Goal: Task Accomplishment & Management: Use online tool/utility

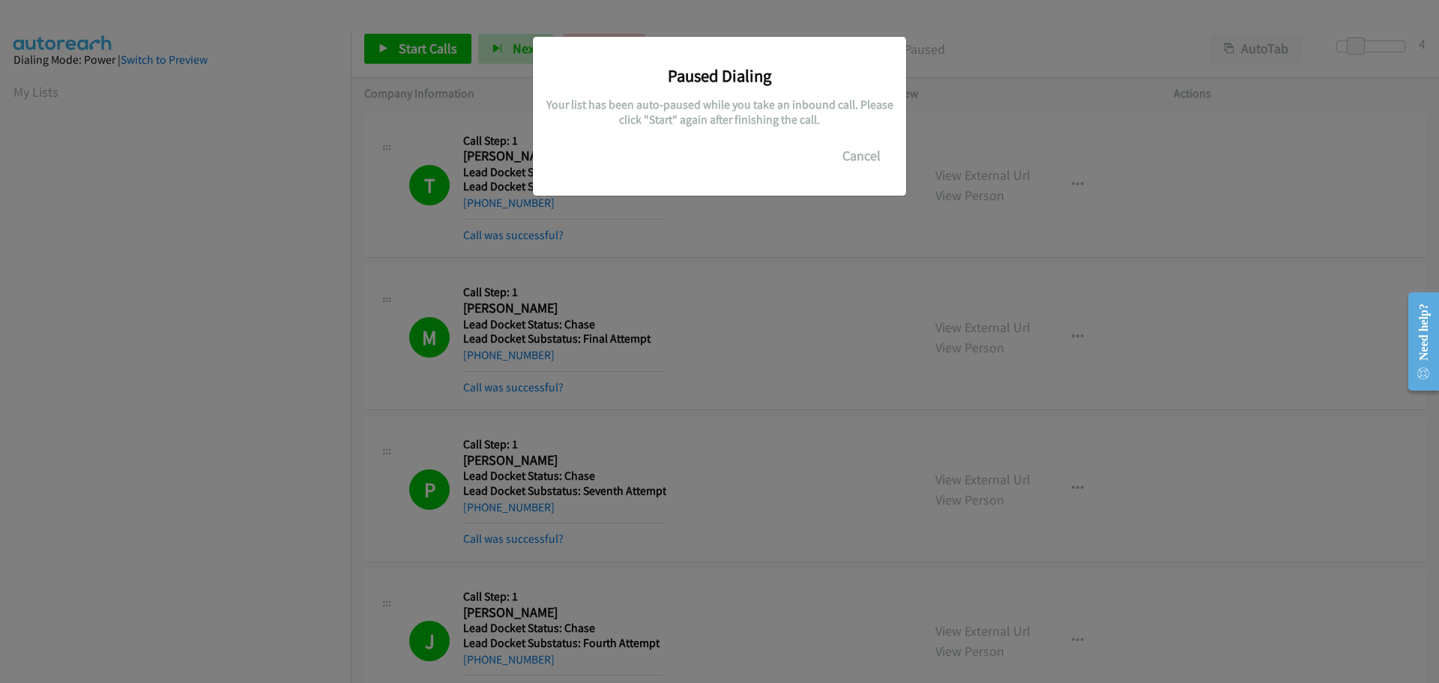
scroll to position [158, 0]
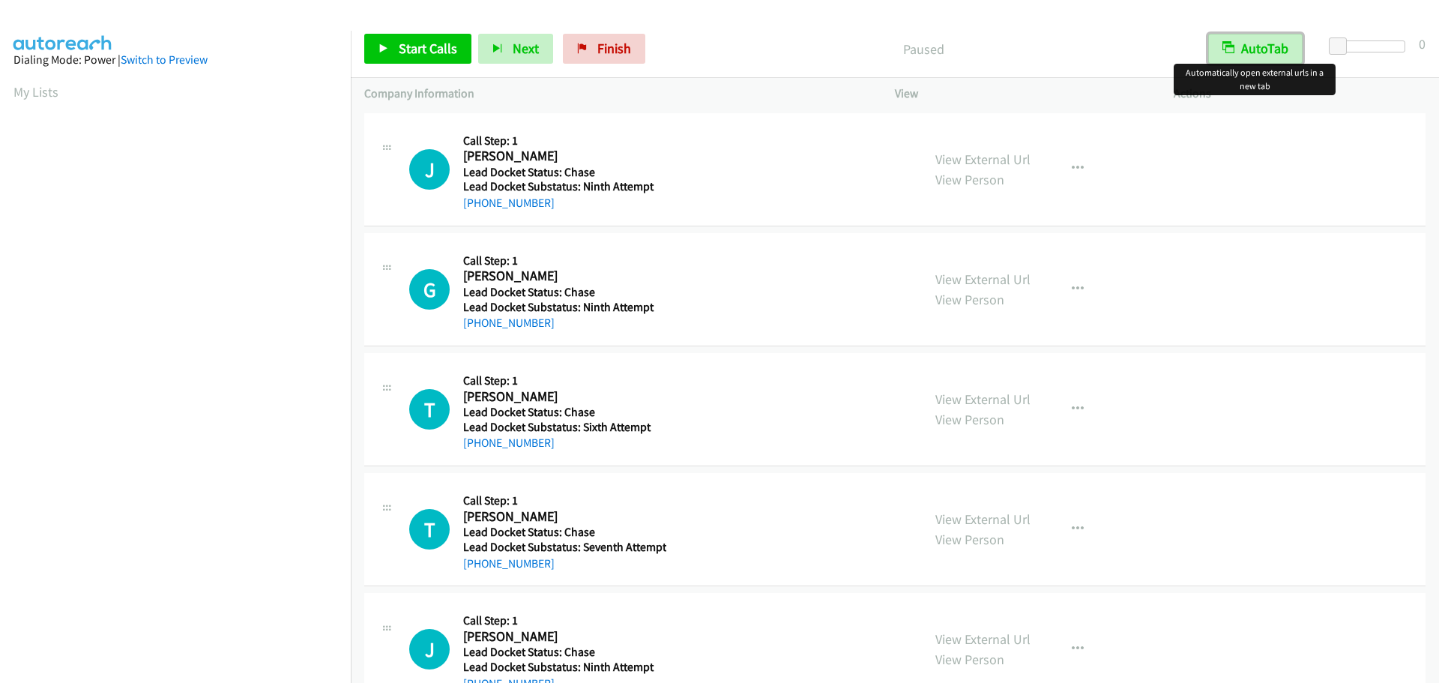
drag, startPoint x: 1273, startPoint y: 46, endPoint x: 1260, endPoint y: 48, distance: 13.6
click at [1273, 46] on button "AutoTab" at bounding box center [1255, 49] width 94 height 30
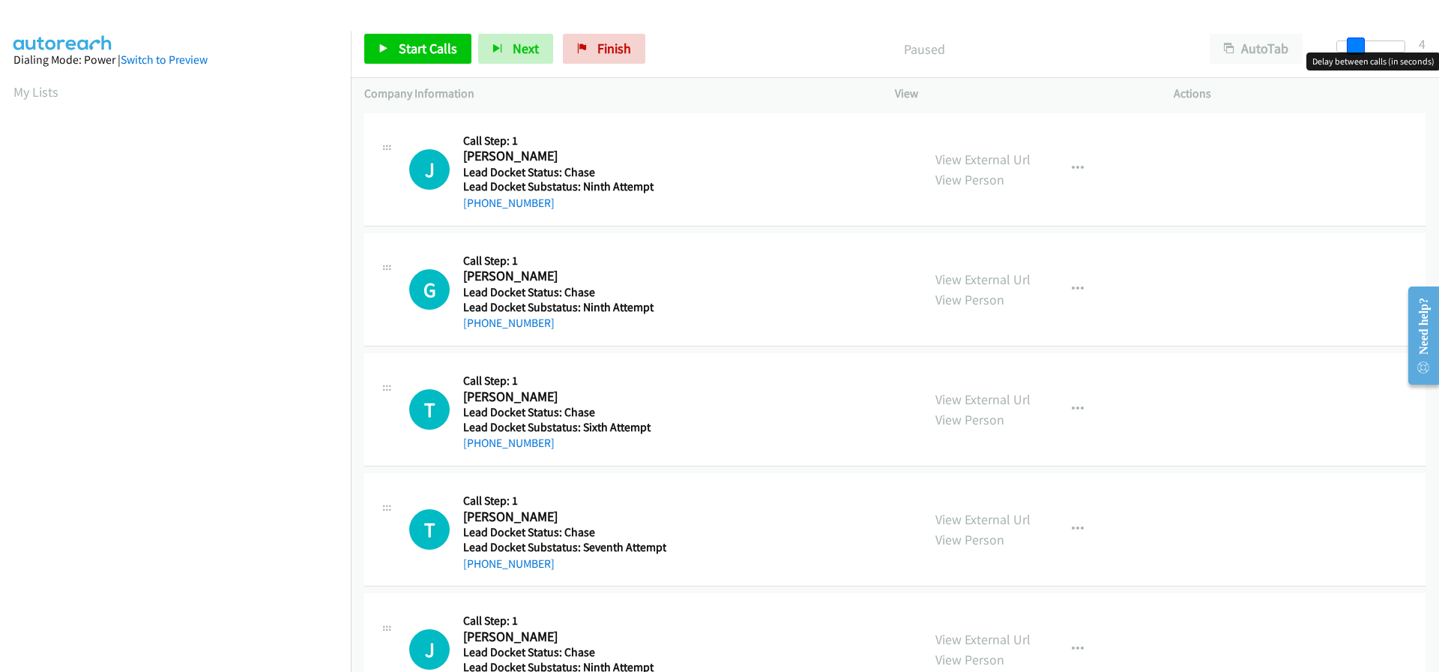
drag, startPoint x: 1337, startPoint y: 44, endPoint x: 1352, endPoint y: 46, distance: 15.2
click at [1352, 46] on span at bounding box center [1356, 46] width 18 height 18
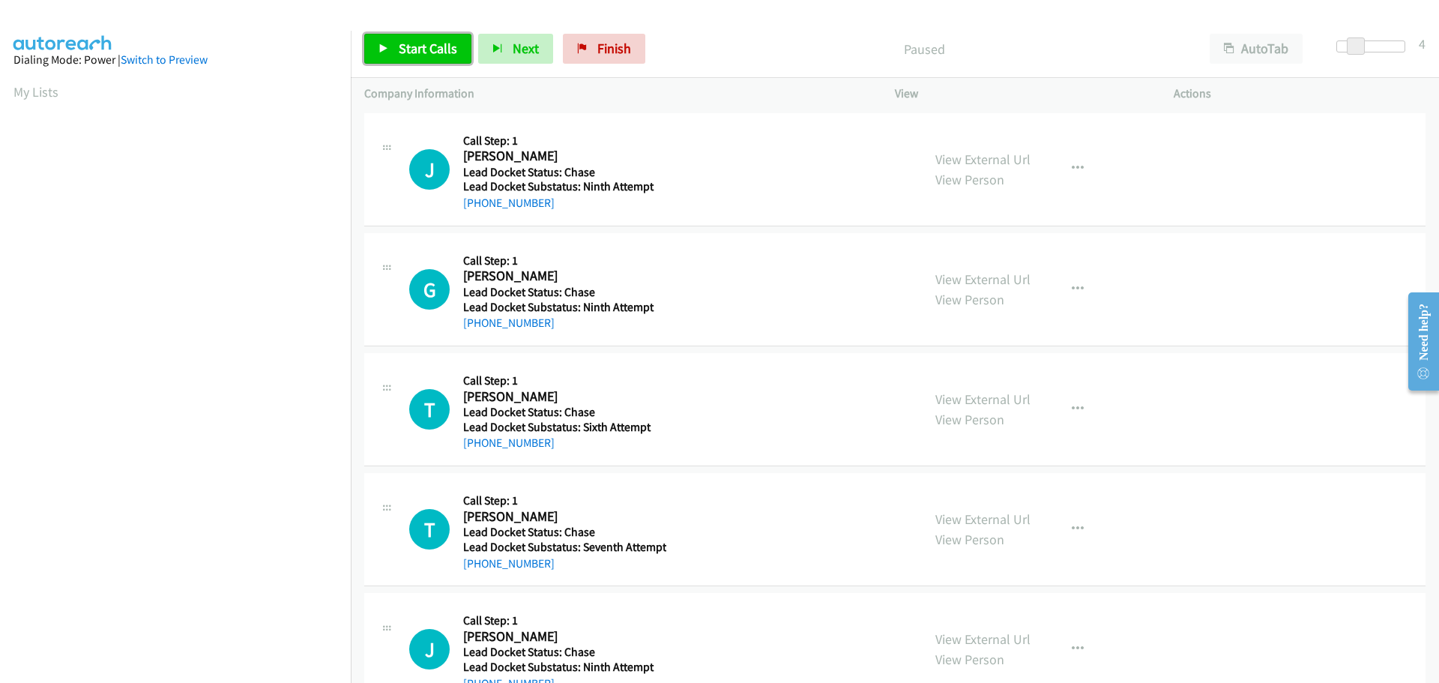
click at [446, 49] on span "Start Calls" at bounding box center [428, 48] width 58 height 17
drag, startPoint x: 568, startPoint y: 206, endPoint x: 477, endPoint y: 211, distance: 90.8
click at [477, 211] on div "[PHONE_NUMBER]" at bounding box center [562, 203] width 199 height 18
copy link "920-242-5600"
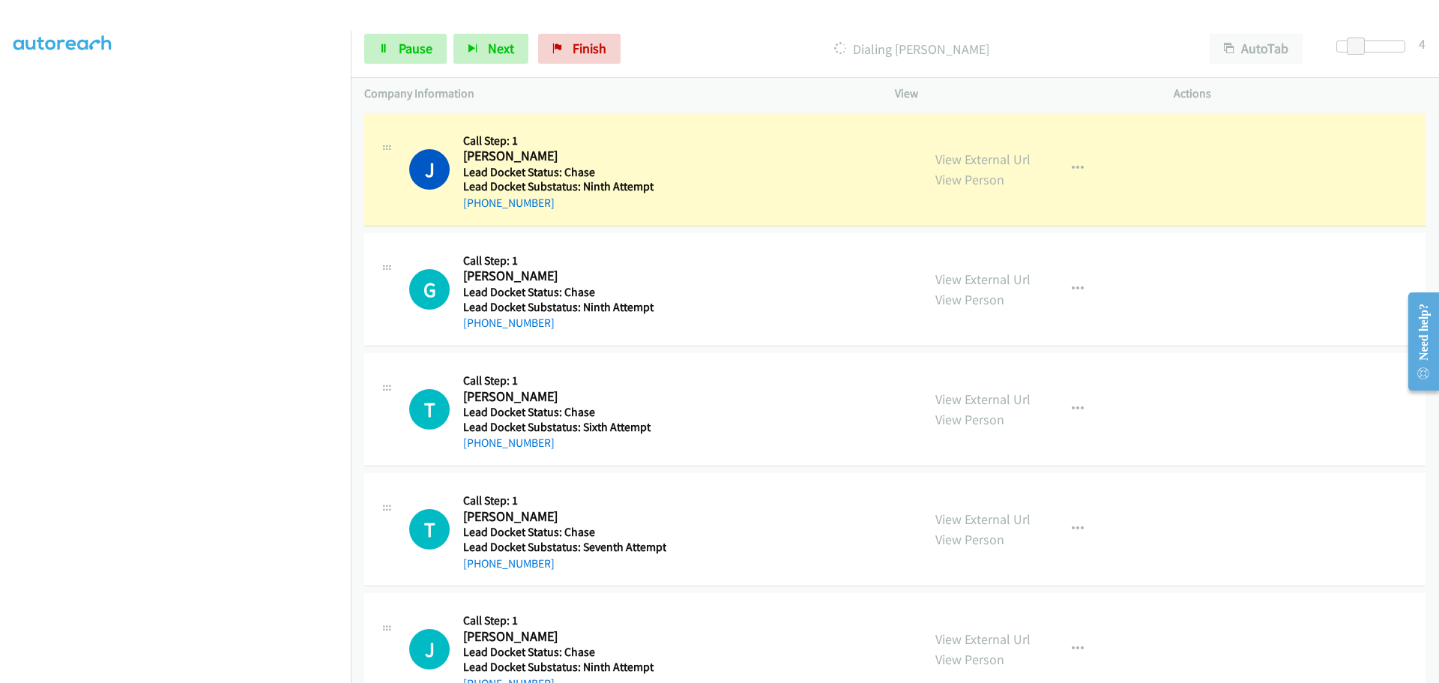
scroll to position [157, 0]
drag, startPoint x: 572, startPoint y: 320, endPoint x: 478, endPoint y: 329, distance: 94.1
click at [478, 329] on div "+1 319-526-9769" at bounding box center [562, 323] width 199 height 18
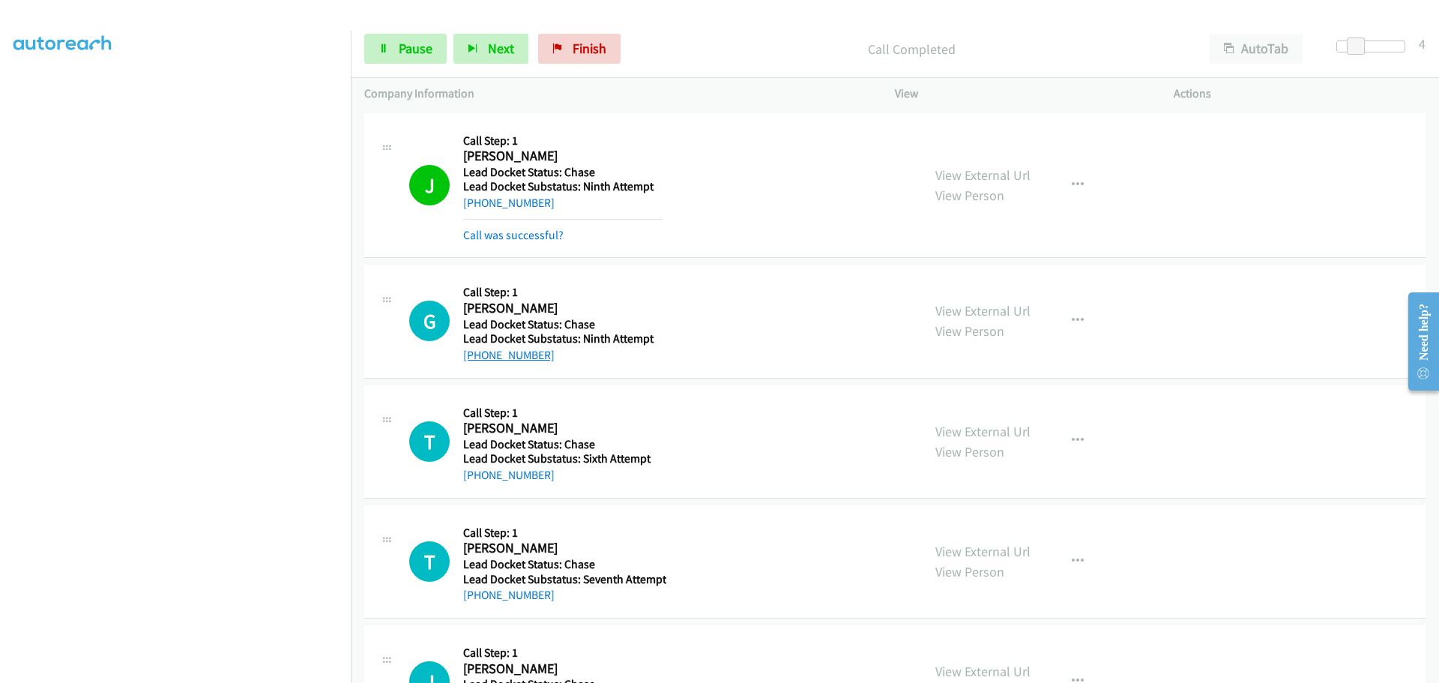
copy link "319-526-9769"
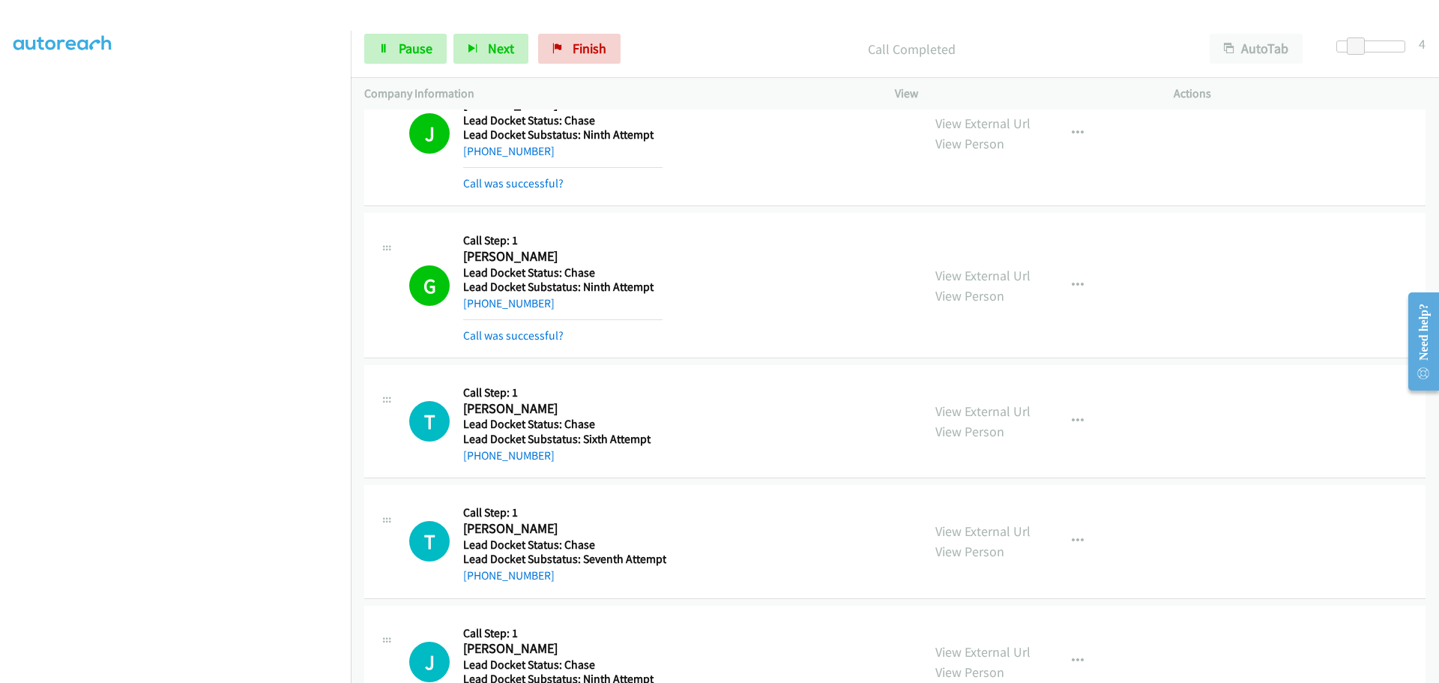
scroll to position [75, 0]
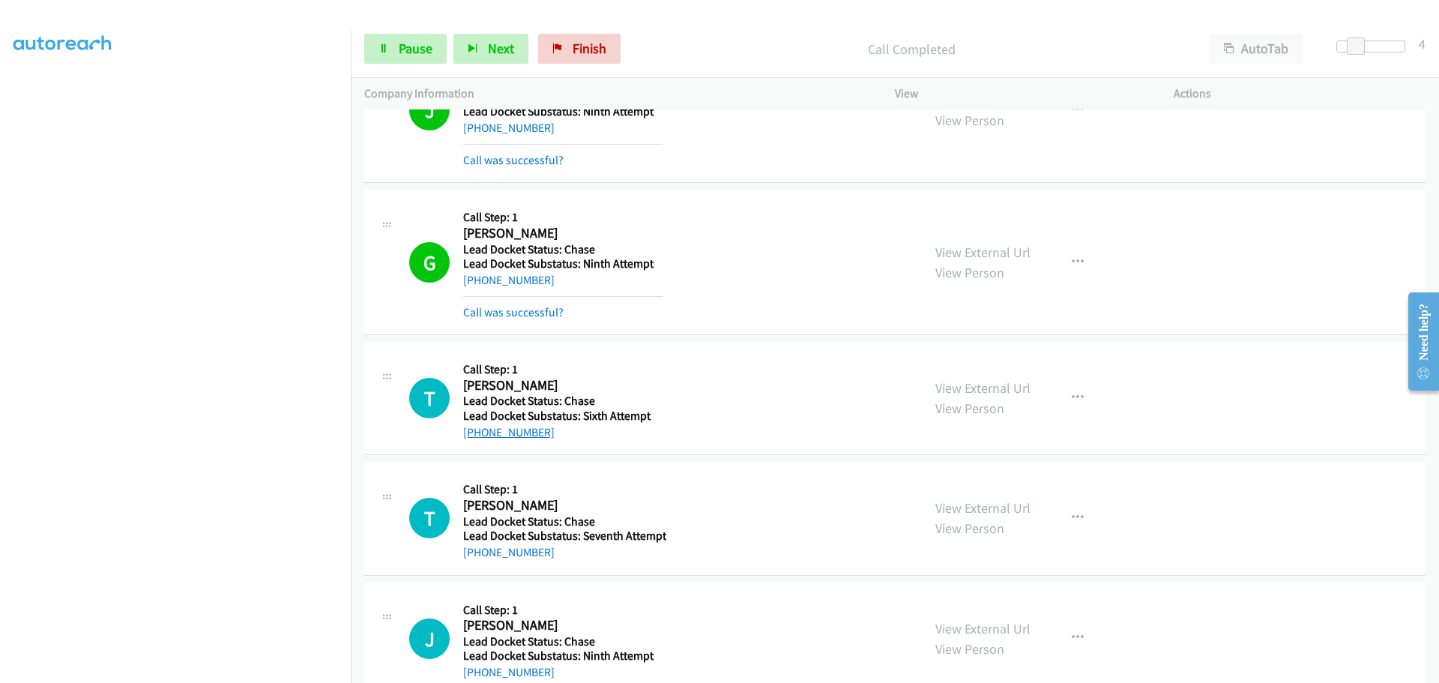
drag, startPoint x: 529, startPoint y: 437, endPoint x: 475, endPoint y: 433, distance: 54.1
click at [475, 433] on div "+1 319-530-4037" at bounding box center [562, 432] width 199 height 18
copy link "319-530-4037"
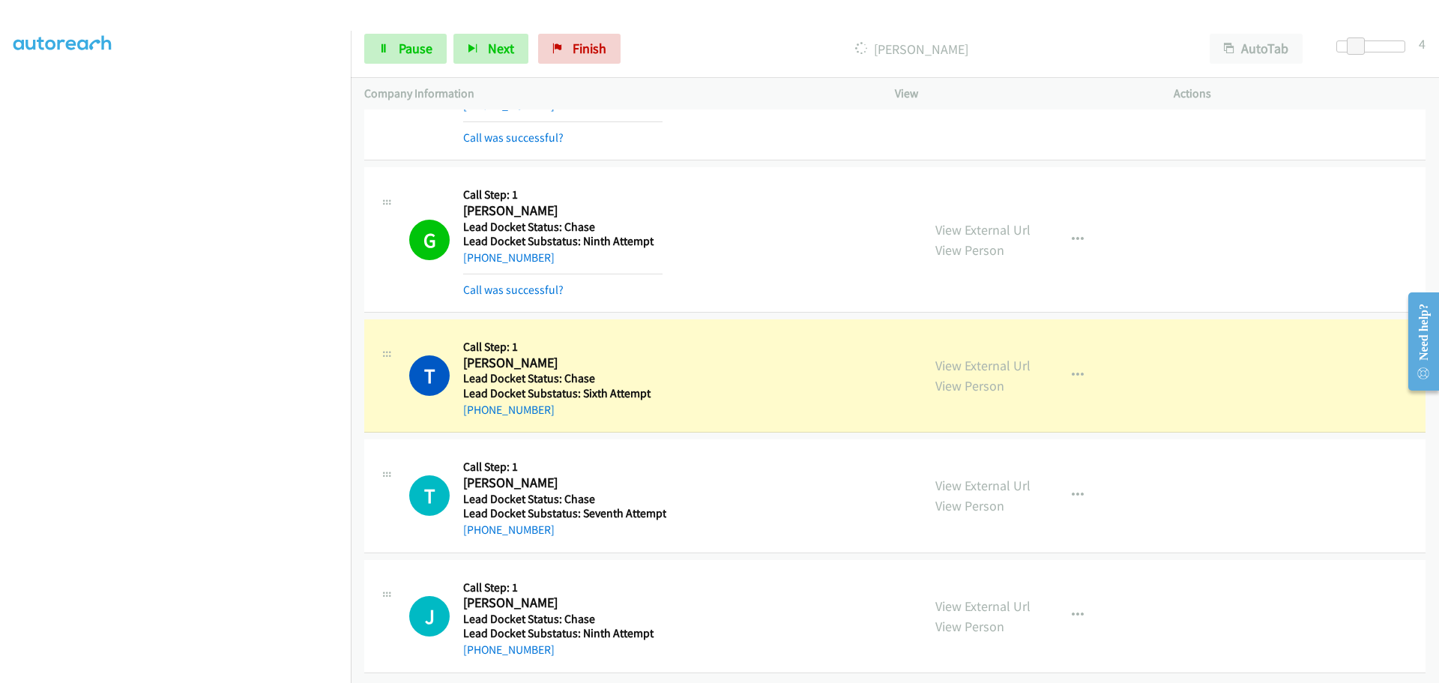
scroll to position [109, 0]
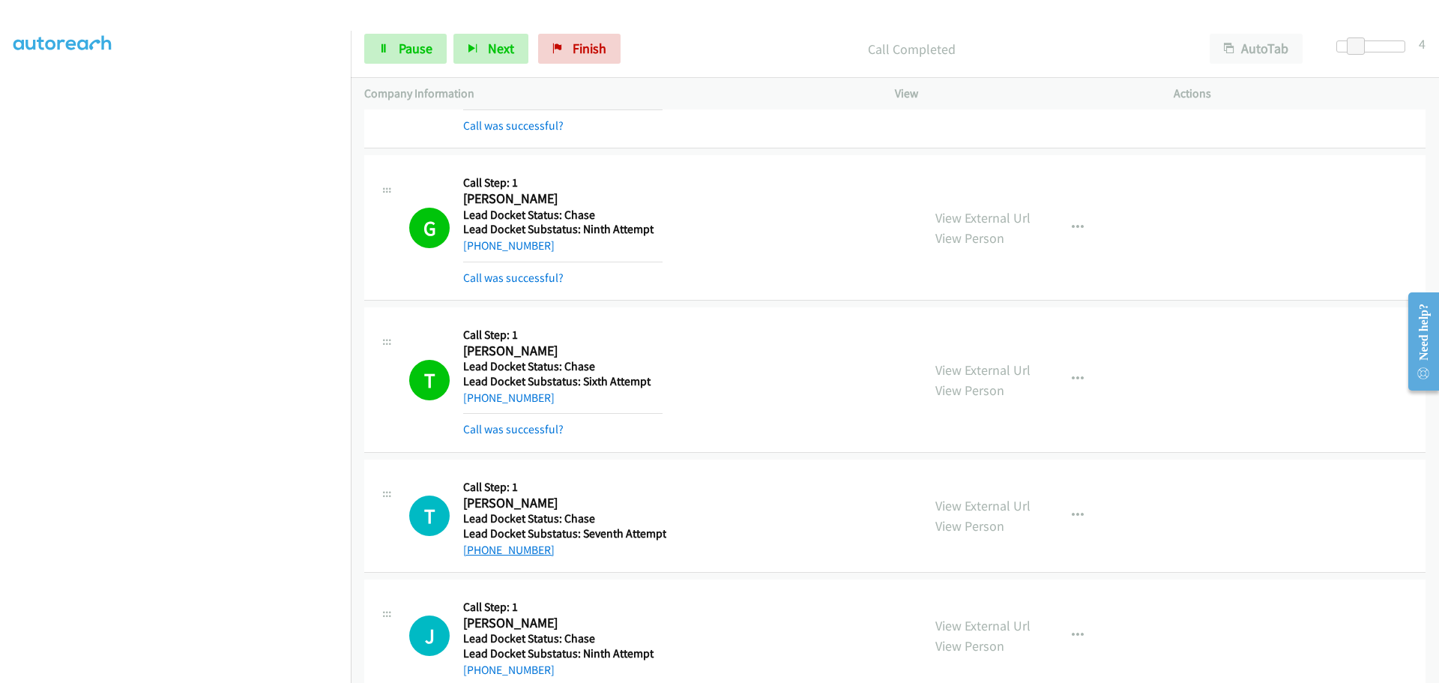
drag, startPoint x: 553, startPoint y: 521, endPoint x: 477, endPoint y: 515, distance: 76.7
click at [477, 515] on div "Callback Scheduled Call Step: 1 Tina Robinon America/Chicago Lead Docket Status…" at bounding box center [564, 515] width 203 height 85
click at [558, 556] on div "+1 314-882-7077" at bounding box center [564, 550] width 203 height 18
drag, startPoint x: 544, startPoint y: 549, endPoint x: 479, endPoint y: 546, distance: 65.3
click at [479, 546] on div "+1 314-882-7077" at bounding box center [564, 550] width 203 height 18
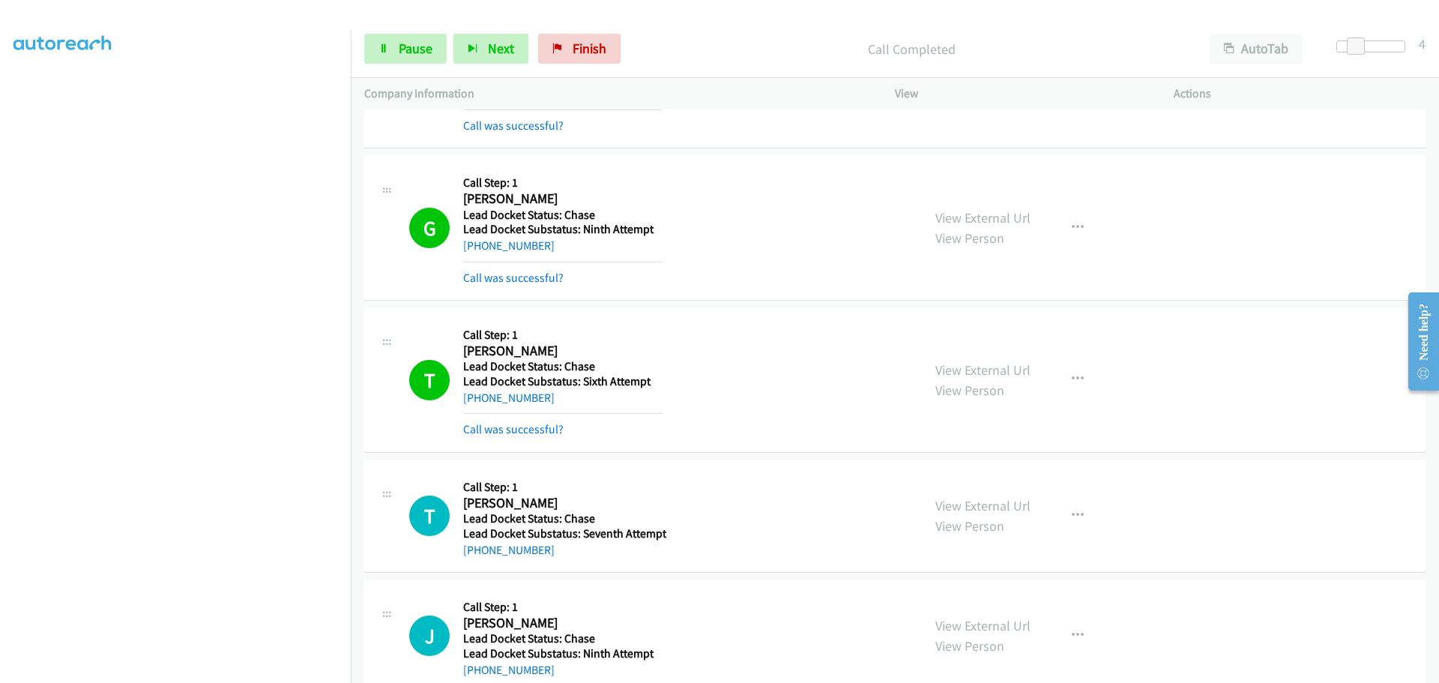
copy link "314-882-7077"
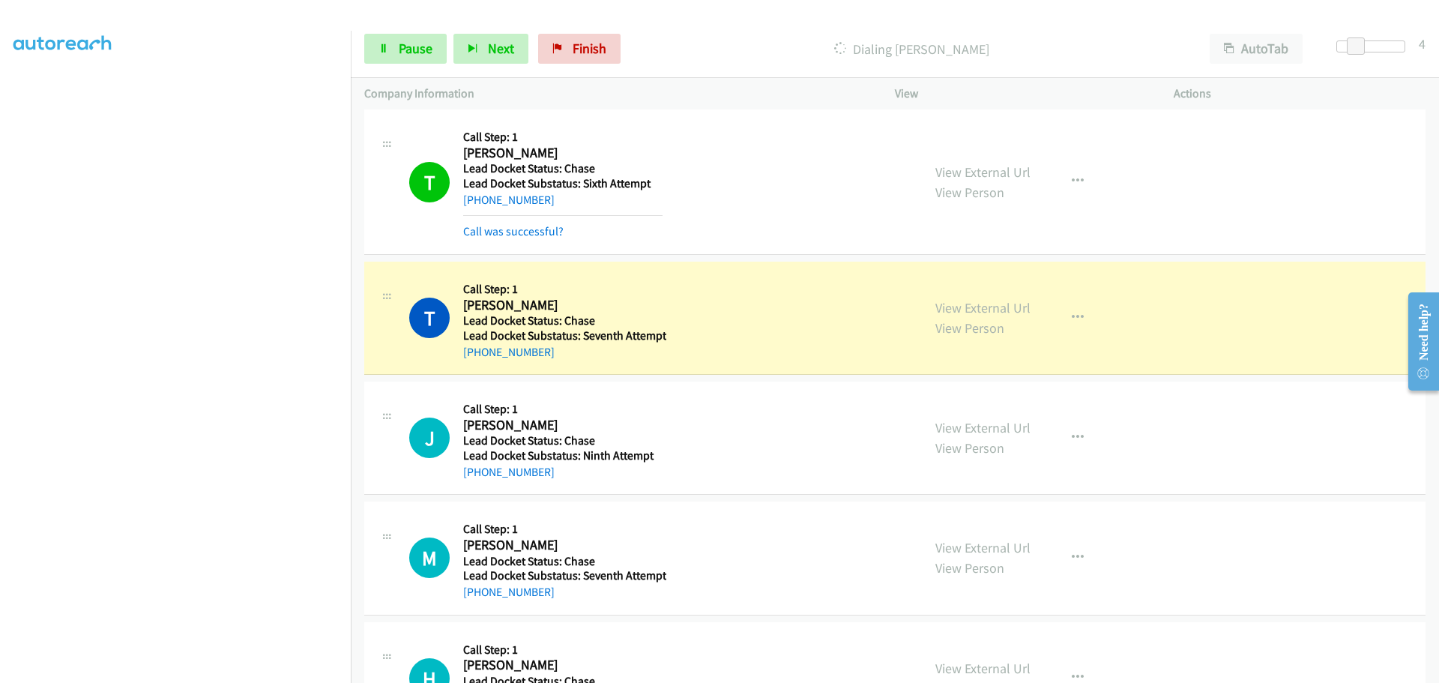
scroll to position [409, 0]
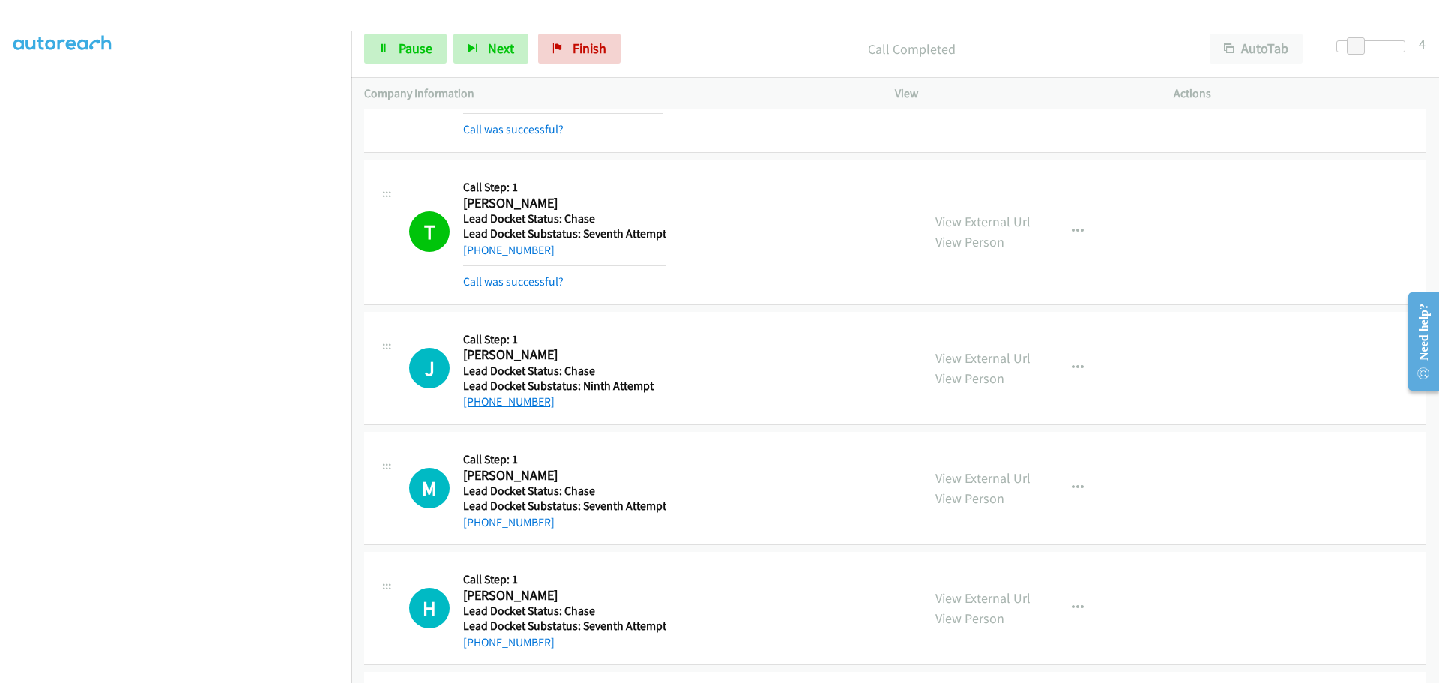
drag, startPoint x: 563, startPoint y: 374, endPoint x: 474, endPoint y: 401, distance: 92.5
click at [474, 401] on div "+1 813-545-8347" at bounding box center [562, 402] width 199 height 18
copy link "813-545-8347"
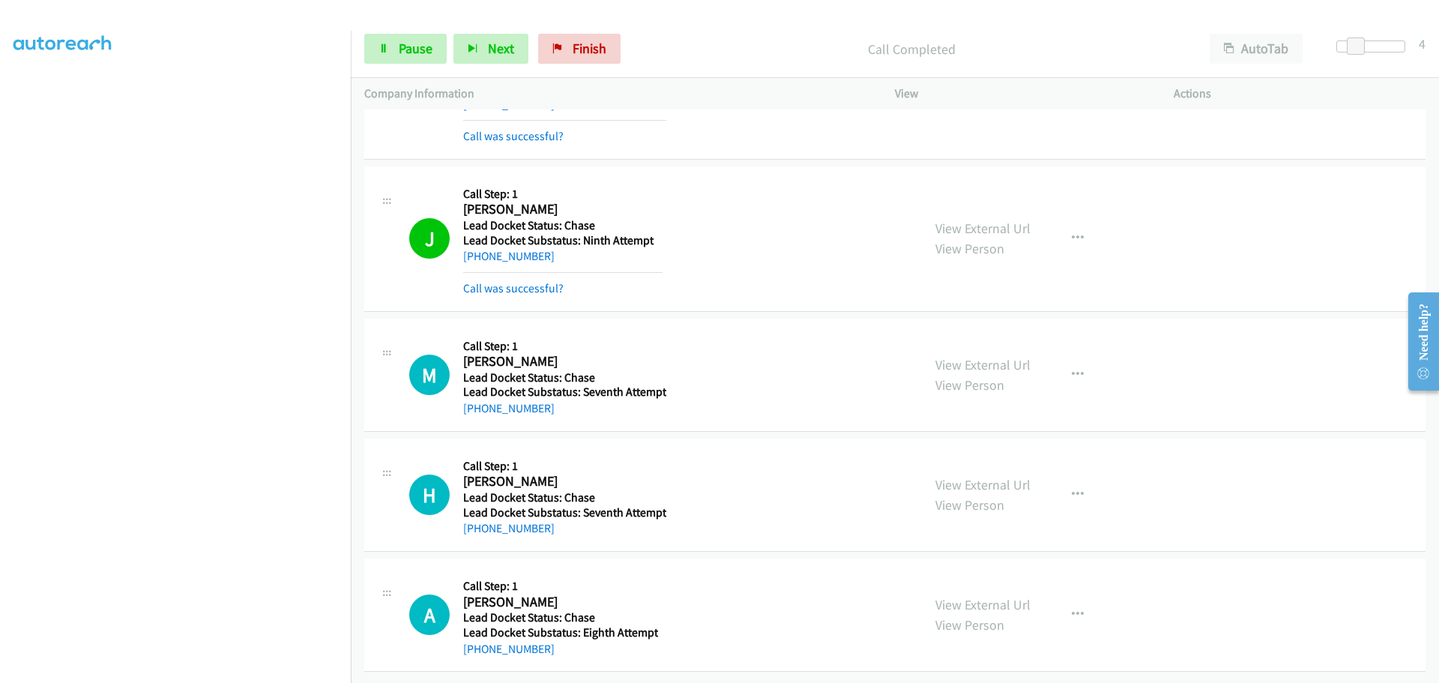
scroll to position [566, 0]
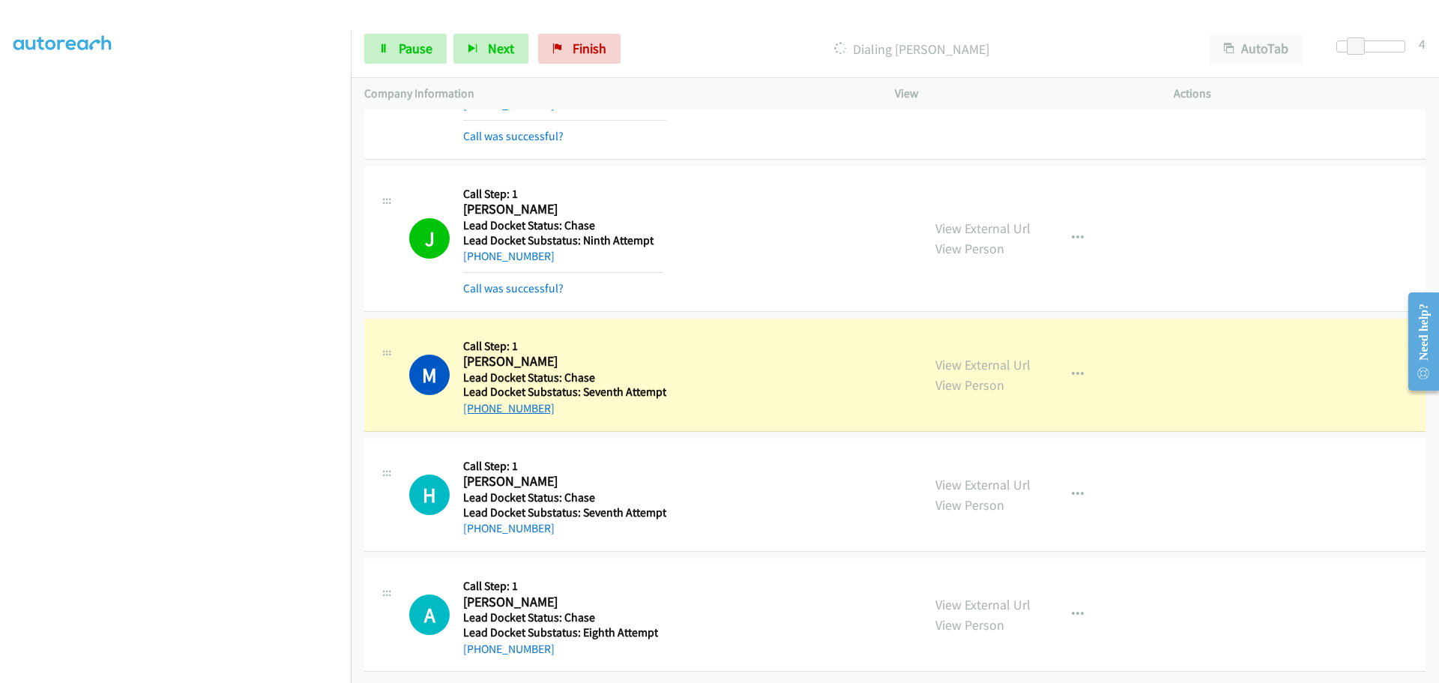
drag, startPoint x: 549, startPoint y: 402, endPoint x: 480, endPoint y: 399, distance: 69.0
click at [480, 399] on div "+1 484-635-8008" at bounding box center [564, 408] width 203 height 18
copy link "484-635-8008"
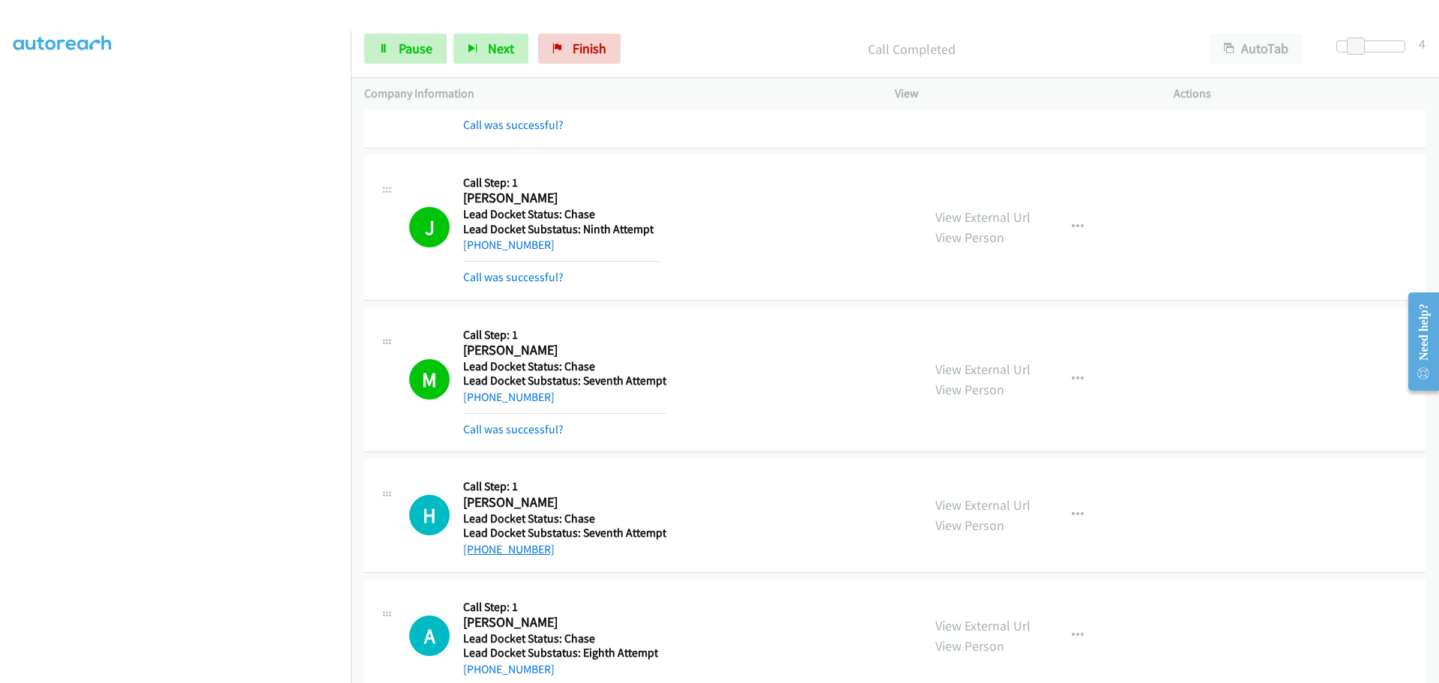
drag, startPoint x: 548, startPoint y: 517, endPoint x: 475, endPoint y: 549, distance: 79.2
click at [475, 549] on div "+1 210-915-4997" at bounding box center [564, 549] width 203 height 18
copy link "210-915-4997"
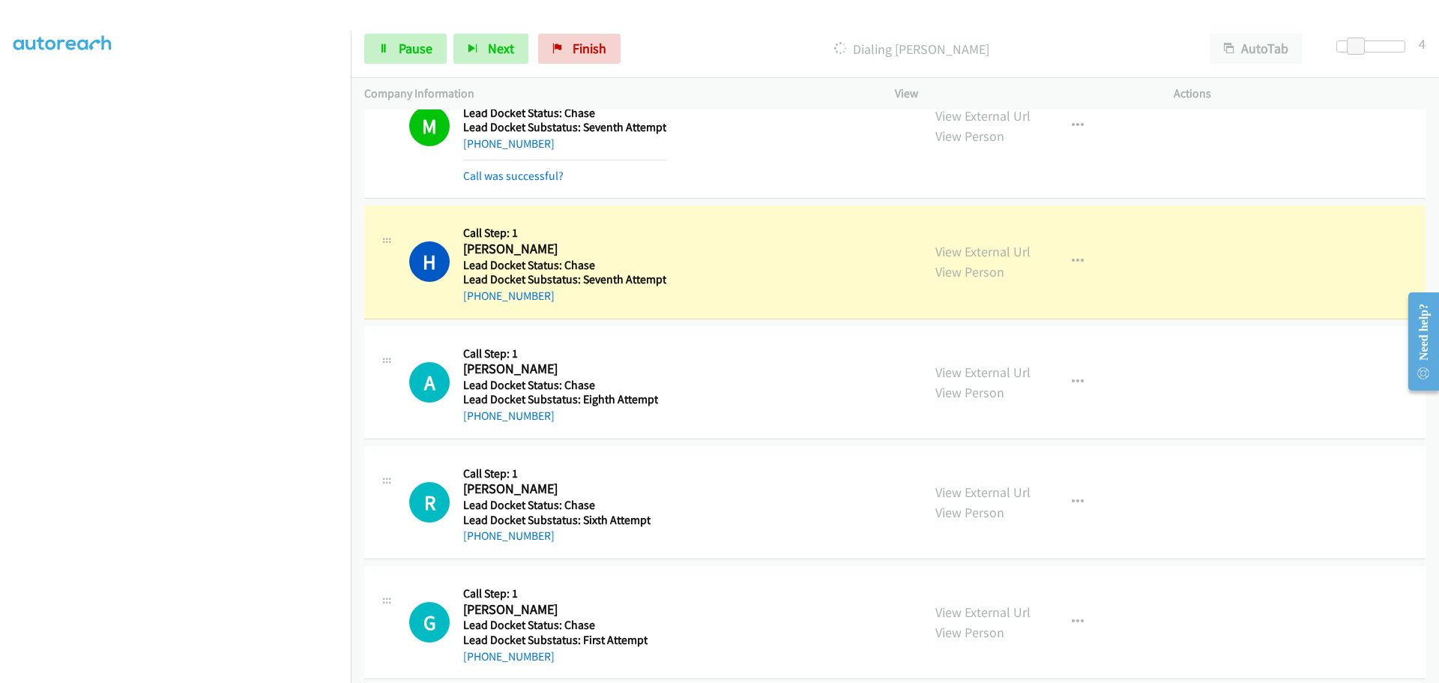
scroll to position [866, 0]
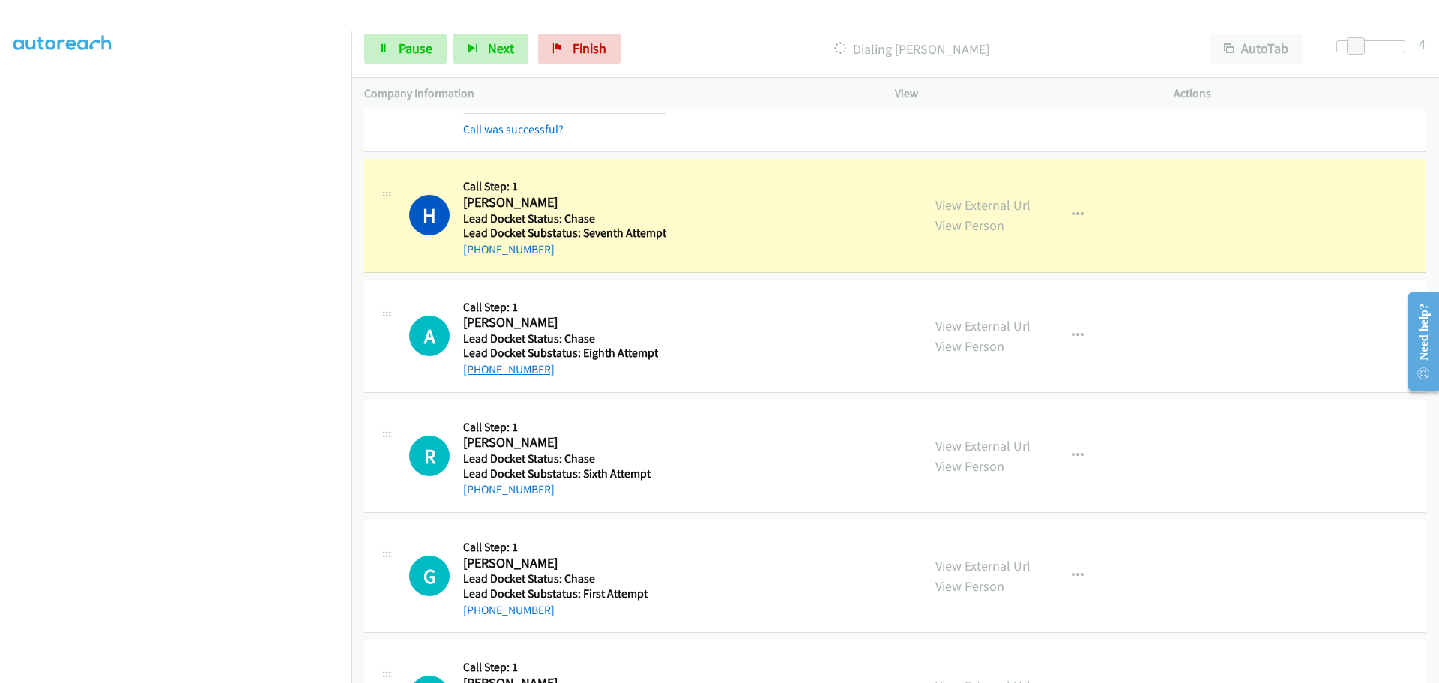
drag, startPoint x: 560, startPoint y: 381, endPoint x: 479, endPoint y: 375, distance: 81.2
click at [478, 375] on div "A Callback Scheduled Call Step: 1 Ashlee Selph America/Los_Angeles Lead Docket …" at bounding box center [894, 336] width 1061 height 113
copy link "916-201-4499"
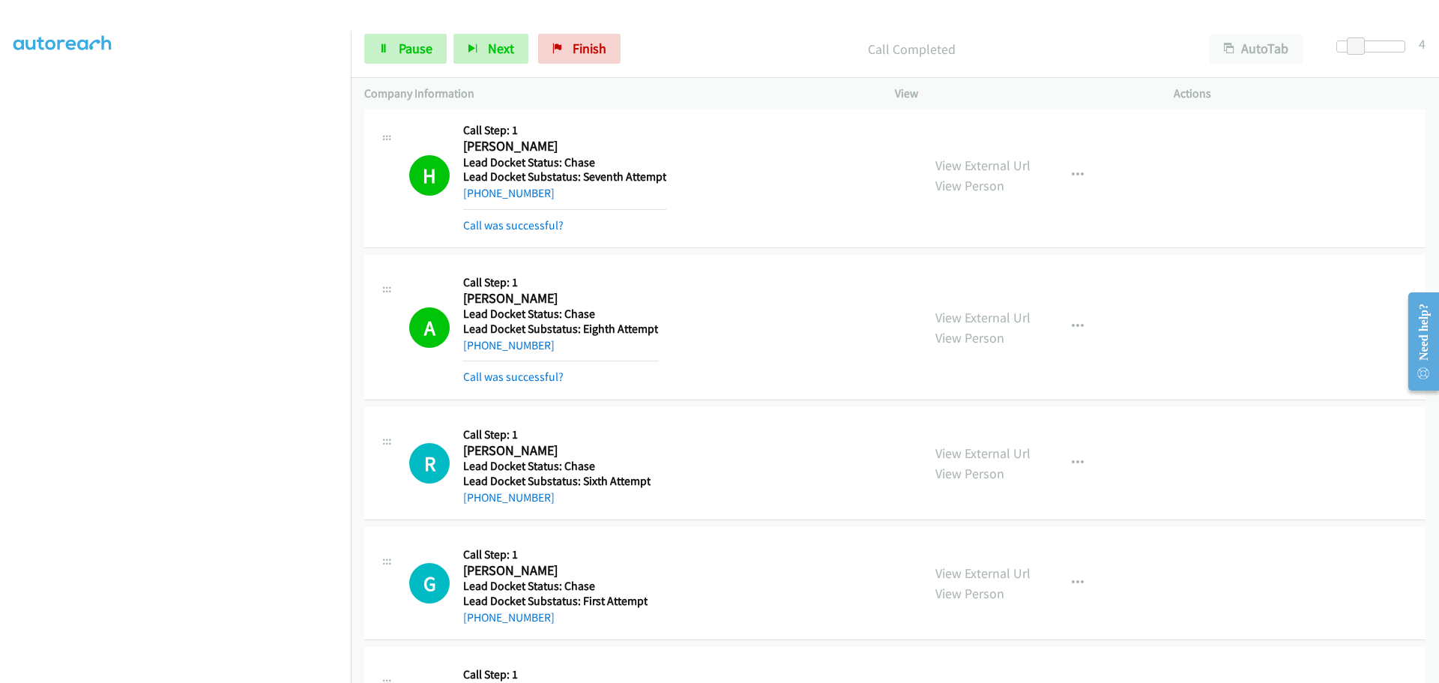
scroll to position [1016, 0]
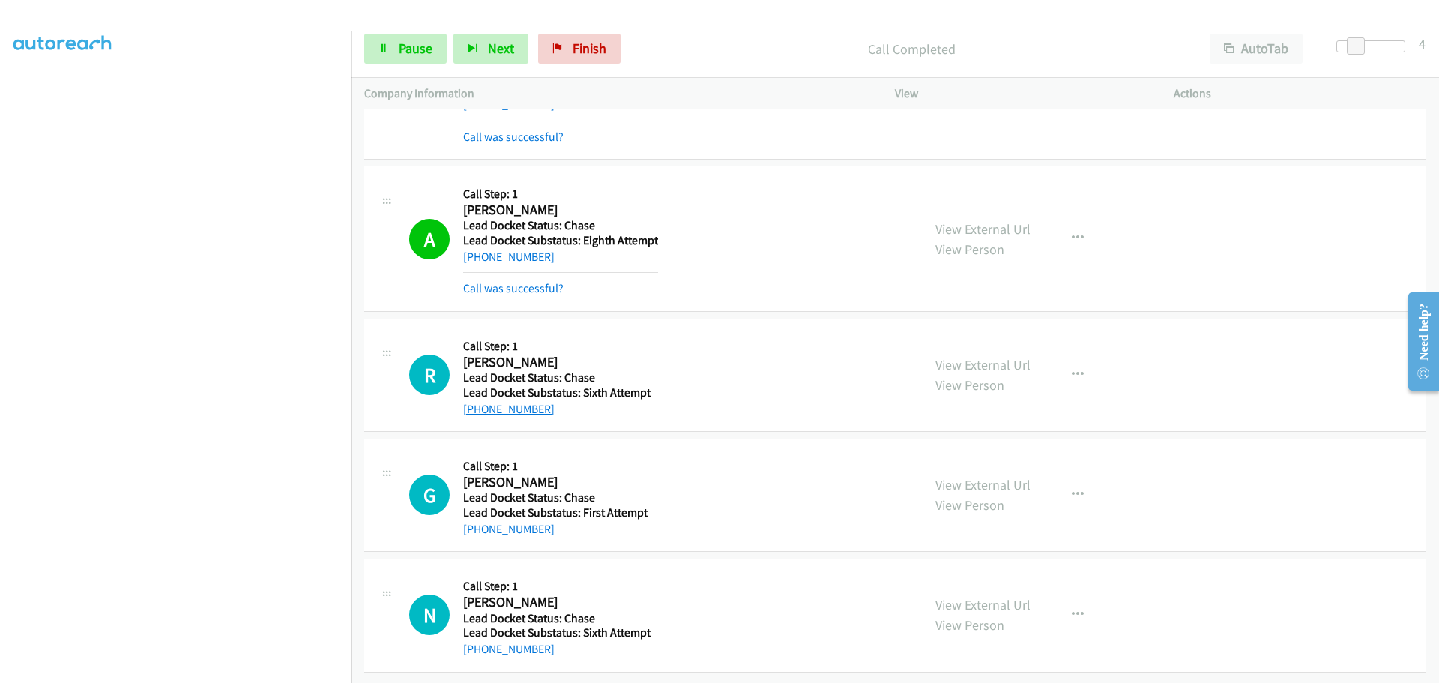
drag, startPoint x: 550, startPoint y: 414, endPoint x: 478, endPoint y: 409, distance: 72.1
click at [478, 409] on div "R Callback Scheduled Call Step: 1 Richard Trinidad America/Denver Lead Docket S…" at bounding box center [894, 375] width 1061 height 113
copy link "303-946-5329"
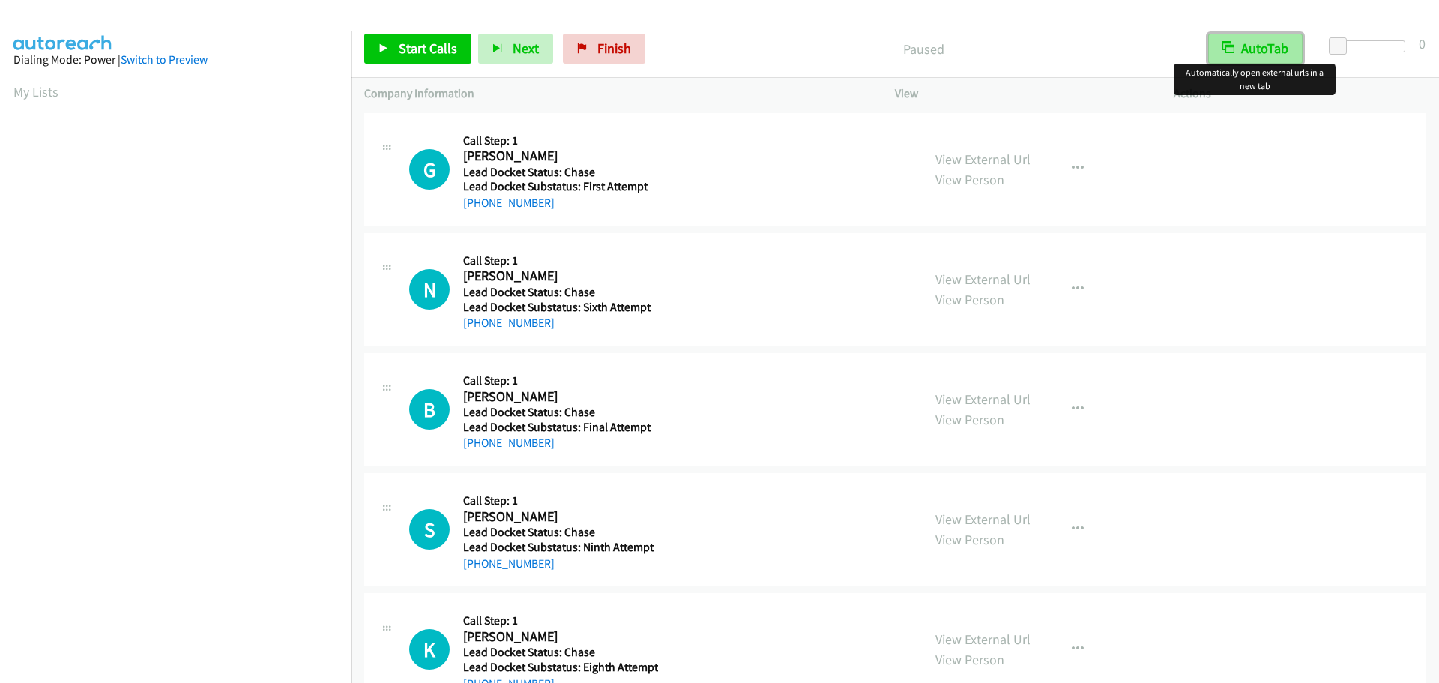
click at [1270, 52] on button "AutoTab" at bounding box center [1255, 49] width 94 height 30
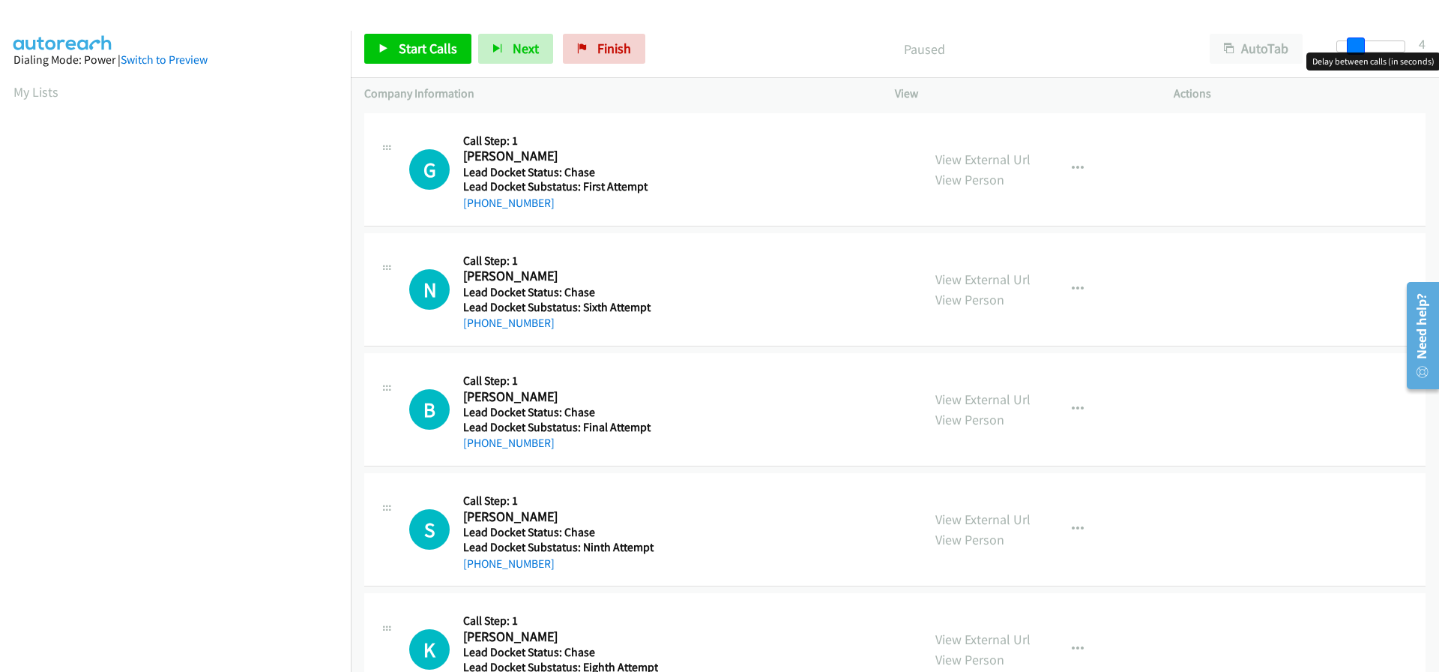
drag, startPoint x: 1335, startPoint y: 47, endPoint x: 1350, endPoint y: 48, distance: 15.0
click at [1350, 48] on span at bounding box center [1356, 46] width 18 height 18
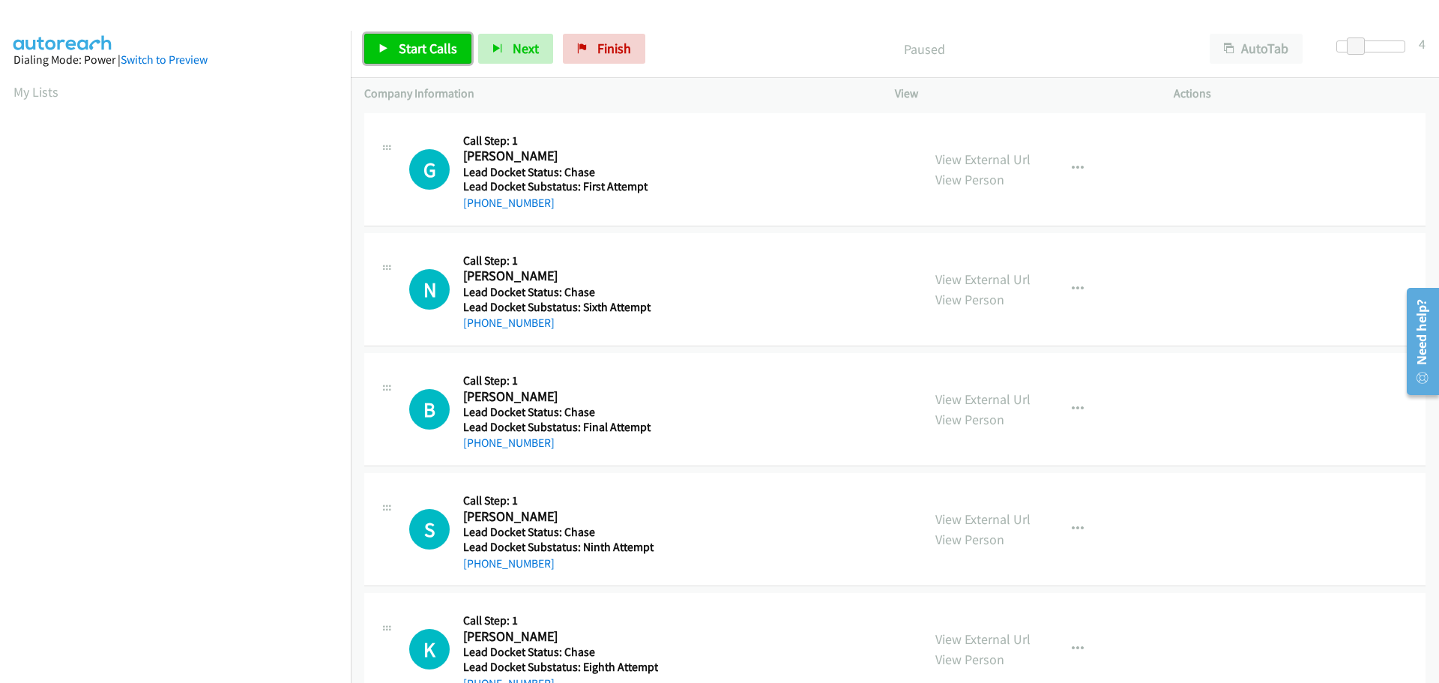
click at [426, 49] on span "Start Calls" at bounding box center [428, 48] width 58 height 17
drag, startPoint x: 547, startPoint y: 205, endPoint x: 479, endPoint y: 205, distance: 68.2
click at [479, 205] on div "+1 810-893-4828" at bounding box center [558, 203] width 191 height 18
copy link "810-893-4828"
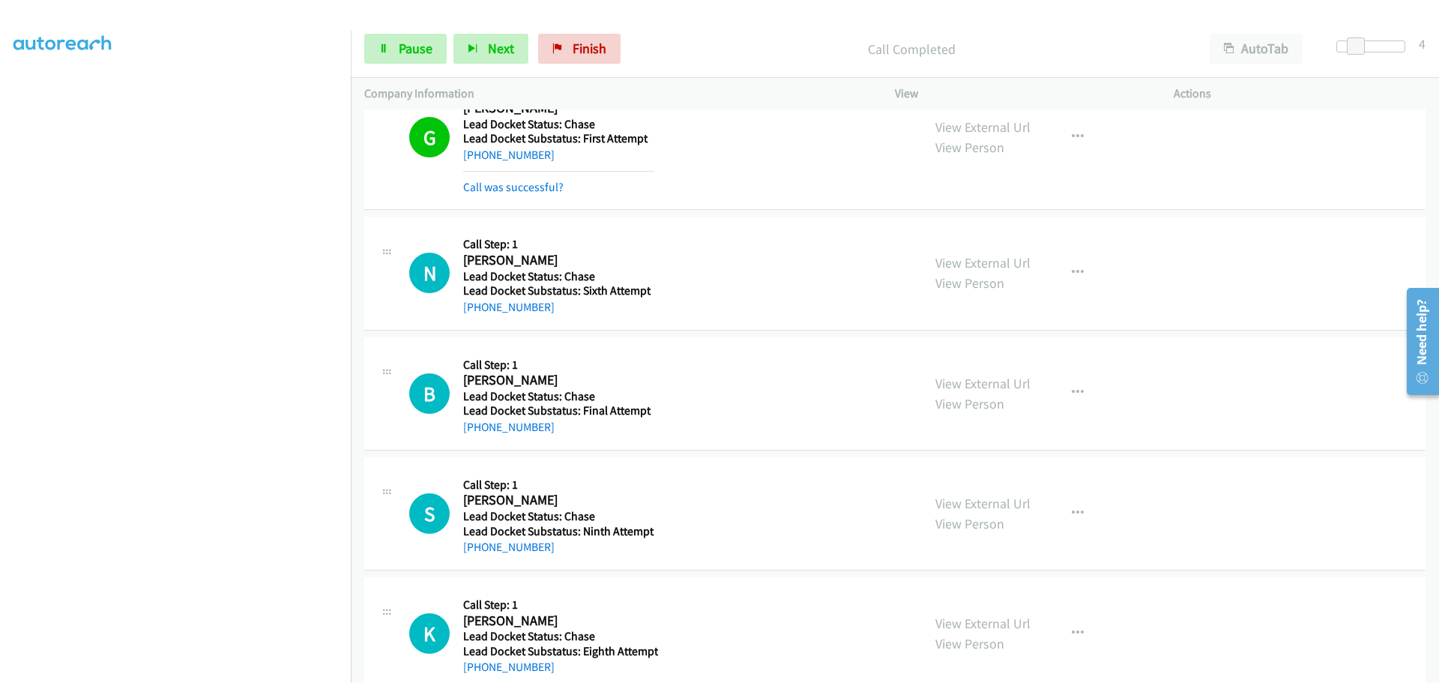
scroll to position [75, 0]
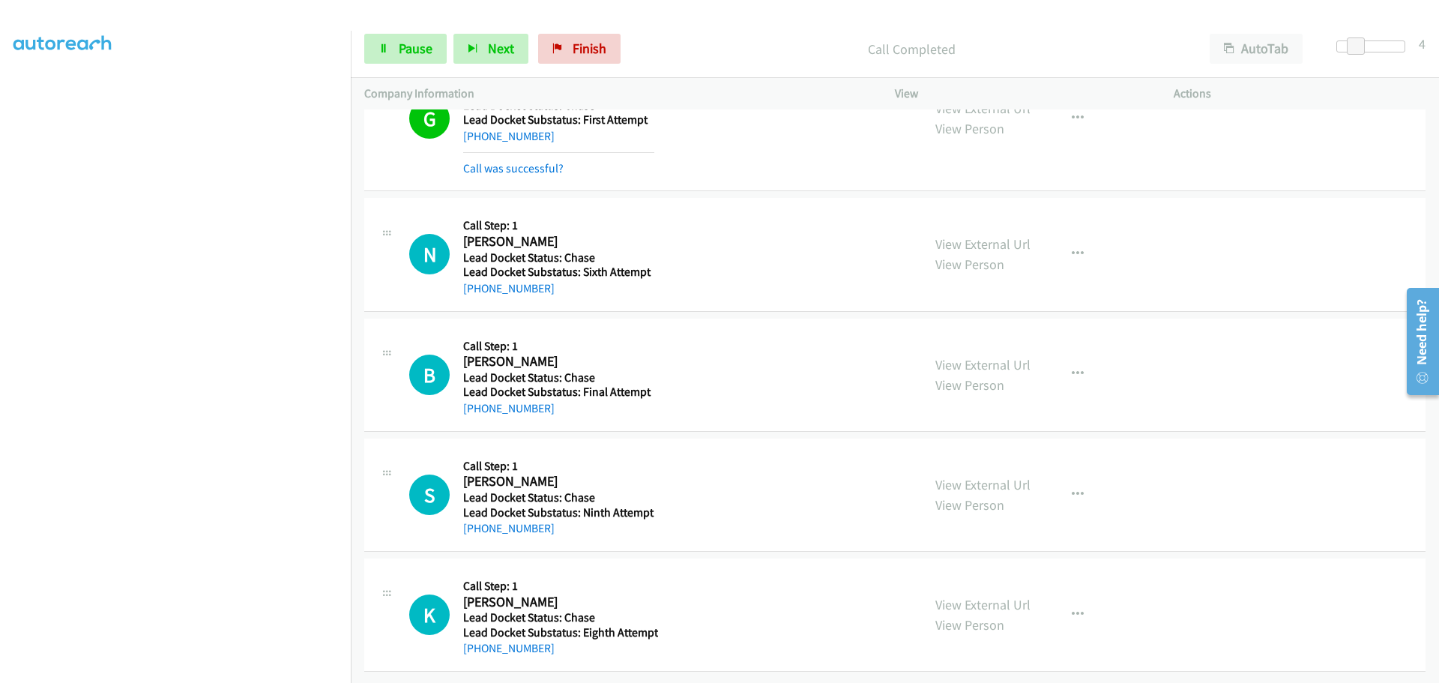
drag, startPoint x: 561, startPoint y: 293, endPoint x: 478, endPoint y: 290, distance: 83.3
click at [478, 290] on div "N Callback Scheduled Call Step: 1 Nazma Sarwar America/New_York Lead Docket Sta…" at bounding box center [894, 254] width 1061 height 113
copy link "929-543-8106"
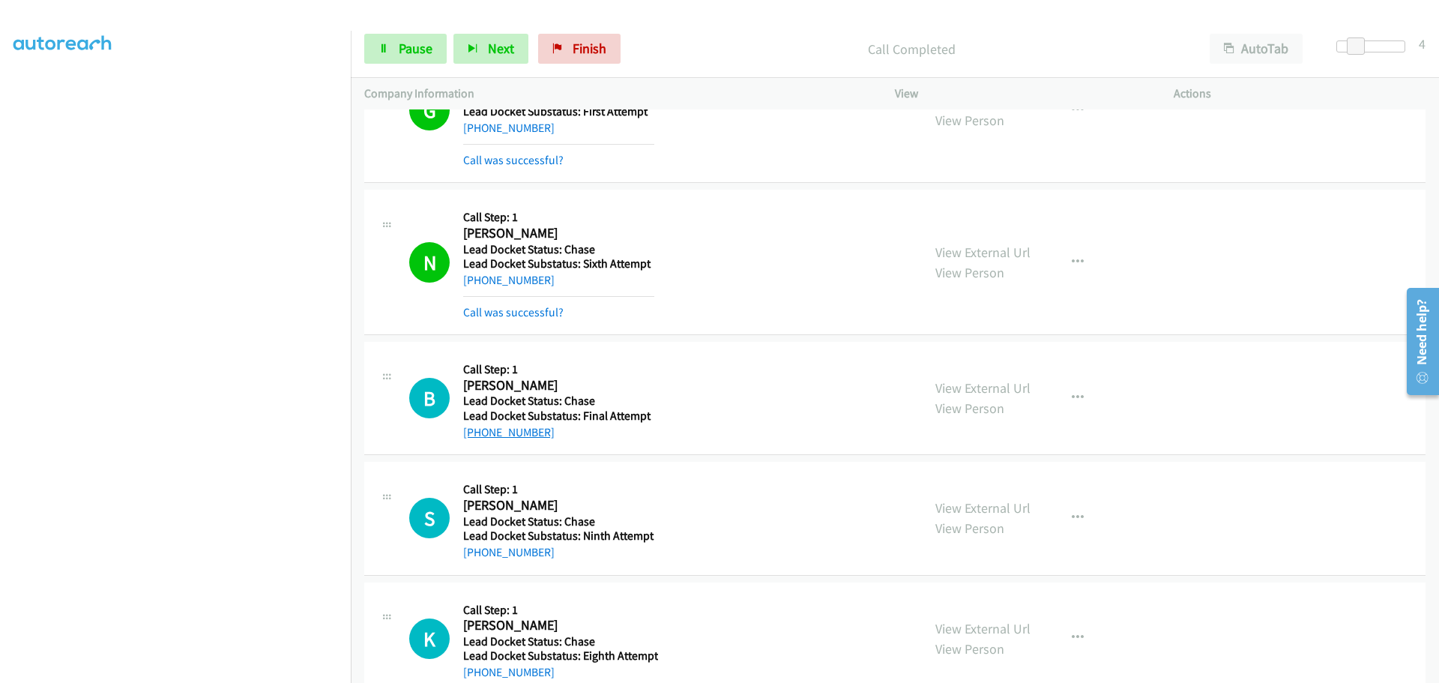
drag, startPoint x: 518, startPoint y: 426, endPoint x: 477, endPoint y: 428, distance: 40.5
click at [477, 428] on div "+1 315-323-2374" at bounding box center [558, 432] width 191 height 18
copy link "315-323-2374"
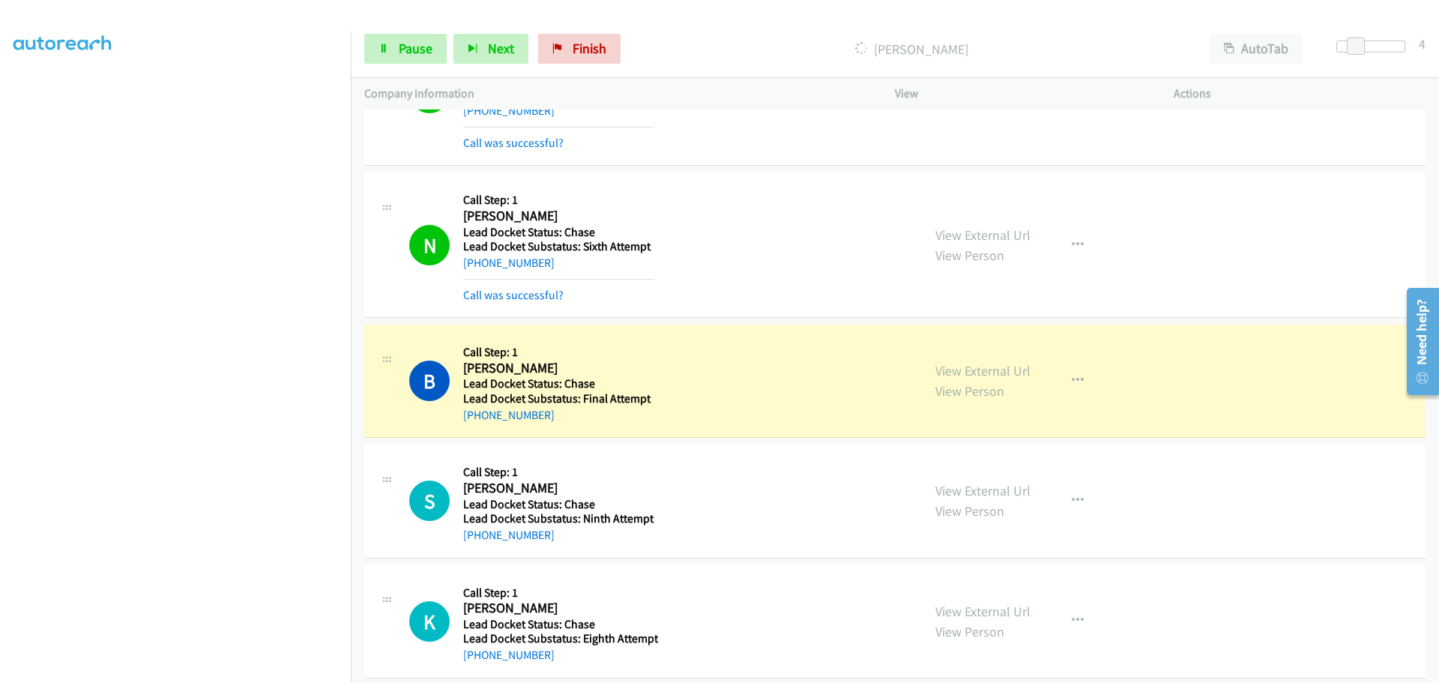
scroll to position [109, 0]
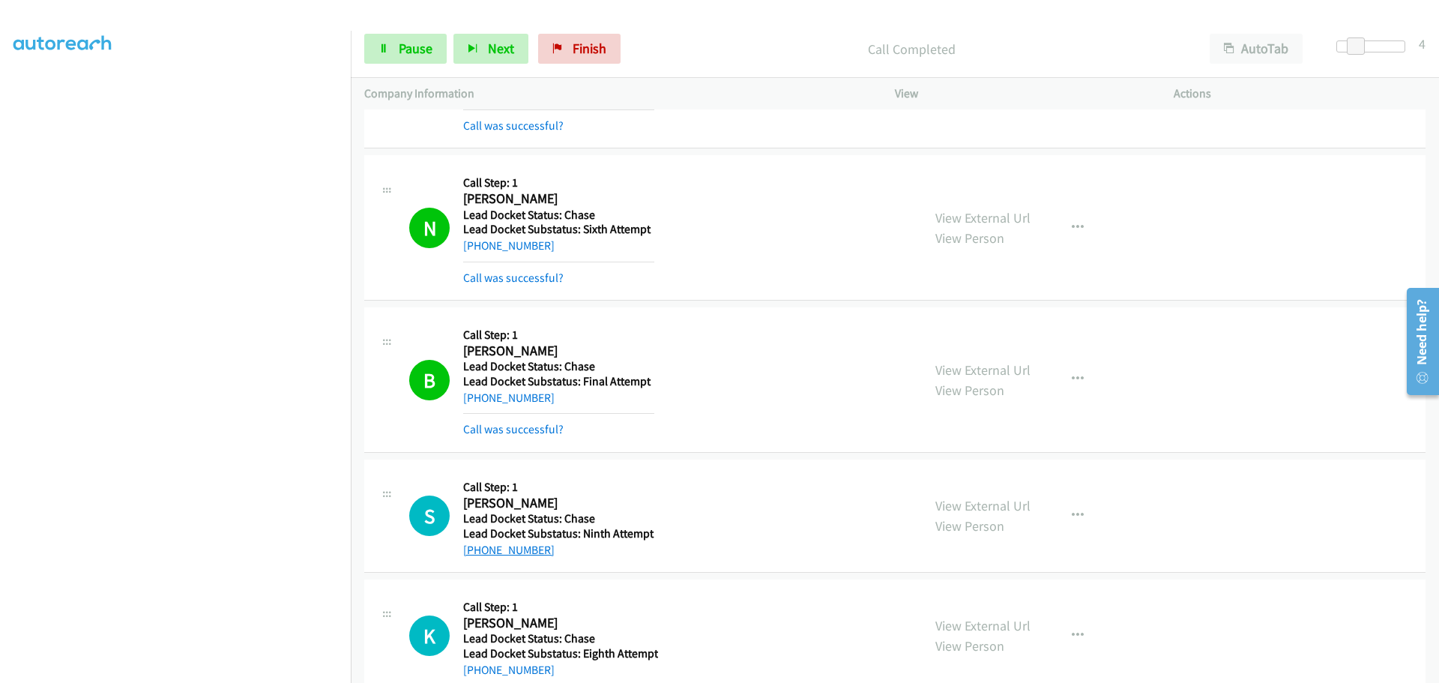
drag, startPoint x: 569, startPoint y: 527, endPoint x: 480, endPoint y: 521, distance: 89.4
click at [480, 521] on div "S Callback Scheduled Call Step: 1 Stephen Mclaughin America/Los_Angeles Lead Do…" at bounding box center [894, 515] width 1061 height 113
click at [551, 574] on td "S Callback Scheduled Call Step: 1 Stephen Mclaughin America/Los_Angeles Lead Do…" at bounding box center [895, 516] width 1088 height 120
drag, startPoint x: 548, startPoint y: 551, endPoint x: 487, endPoint y: 551, distance: 60.7
click at [476, 552] on div "+1 424-208-9471" at bounding box center [558, 550] width 191 height 18
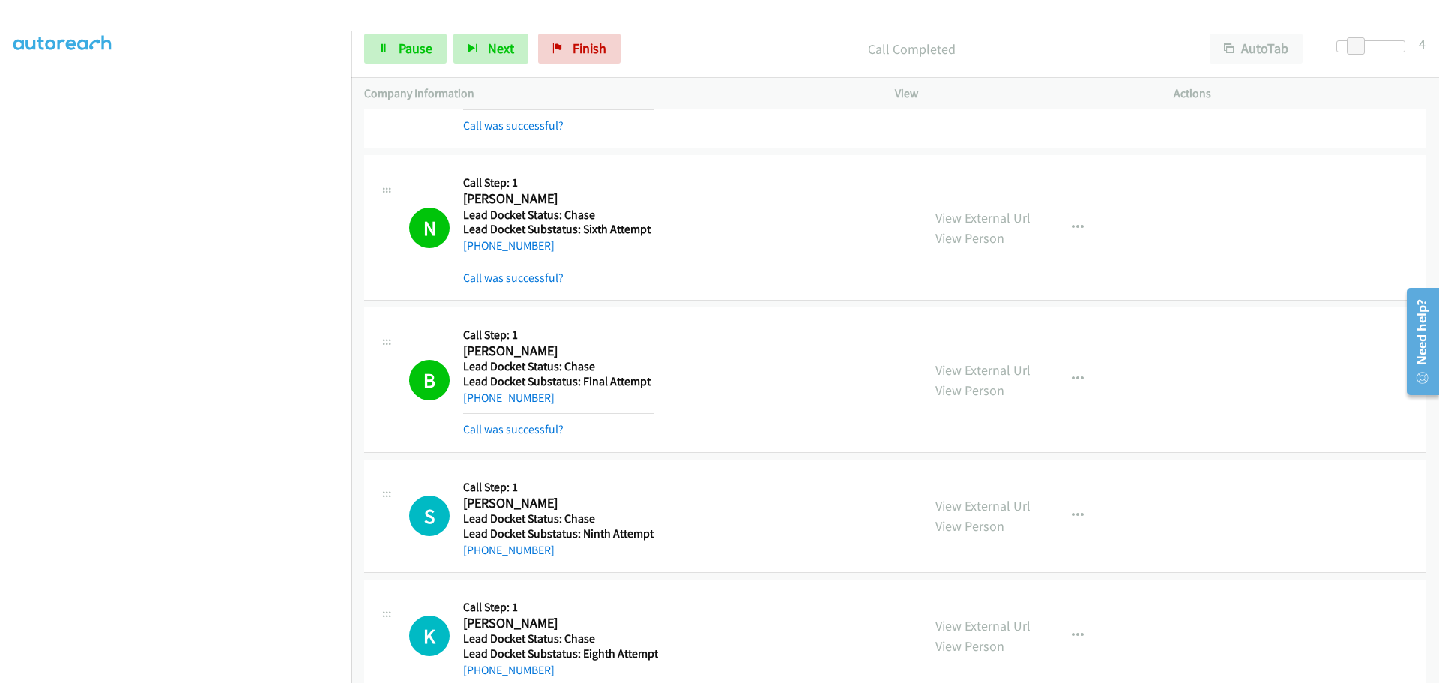
copy link "424-208-9471"
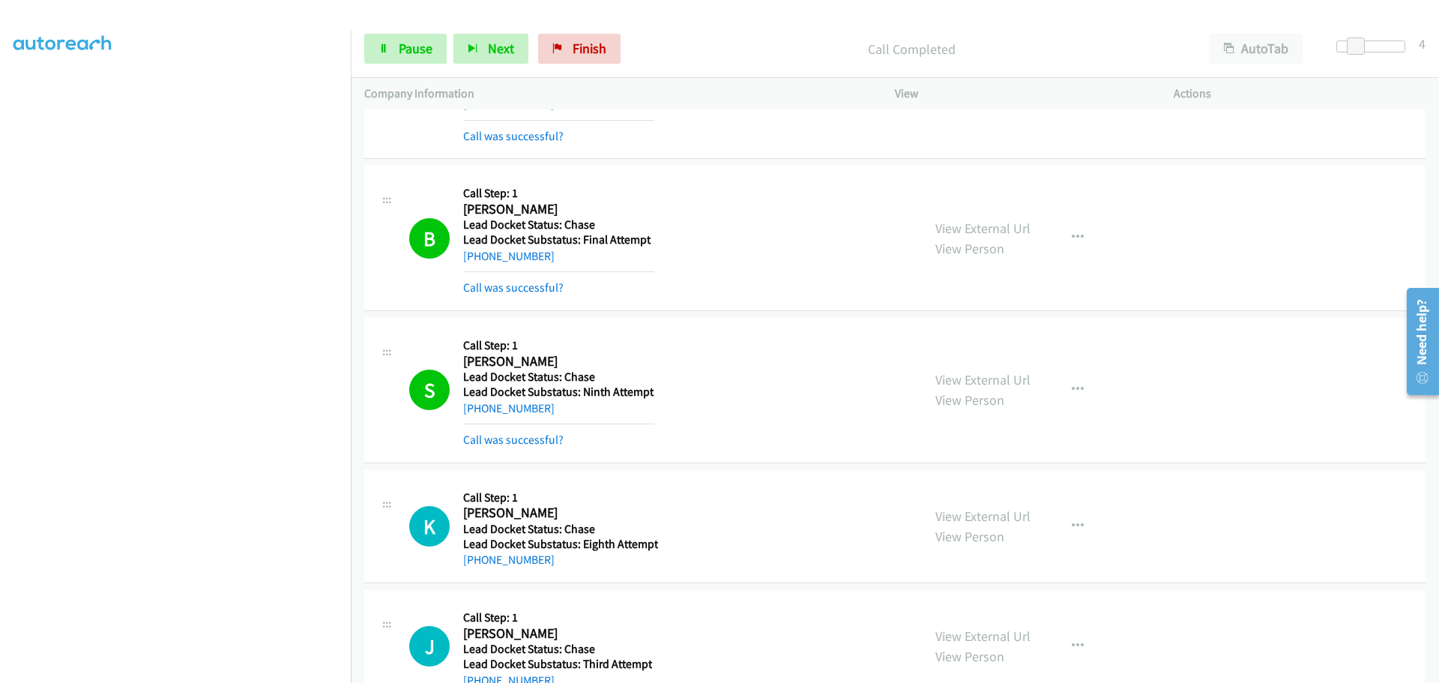
scroll to position [409, 0]
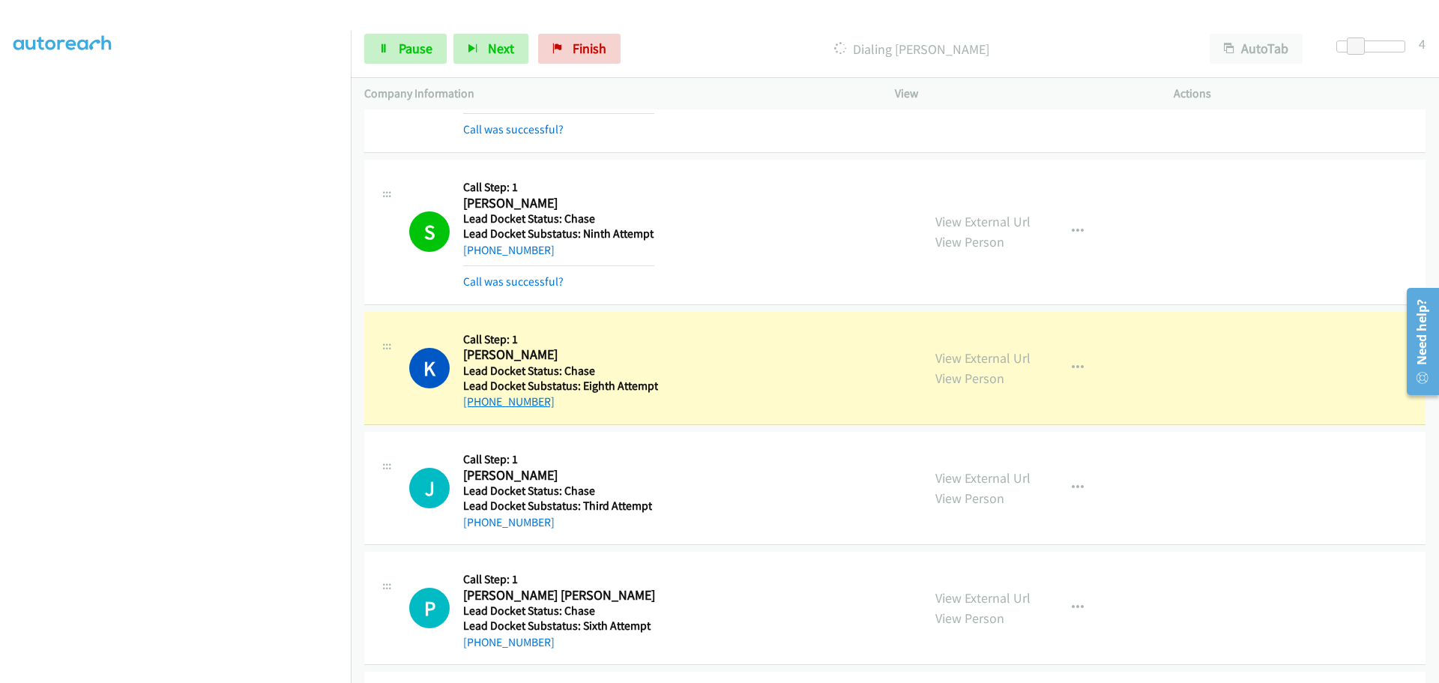
drag, startPoint x: 565, startPoint y: 402, endPoint x: 478, endPoint y: 408, distance: 87.2
click at [478, 408] on div "+1 929-255-5834" at bounding box center [560, 402] width 195 height 18
copy link "929-255-5834"
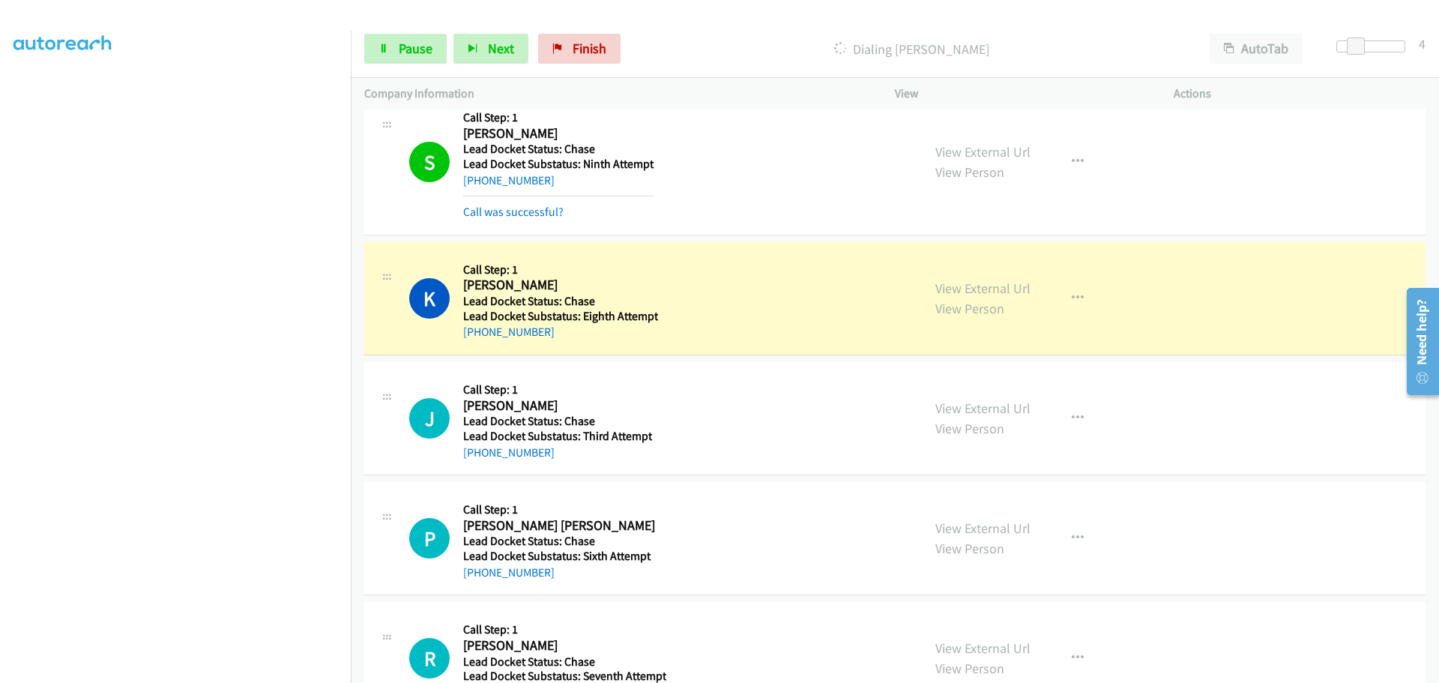
scroll to position [534, 0]
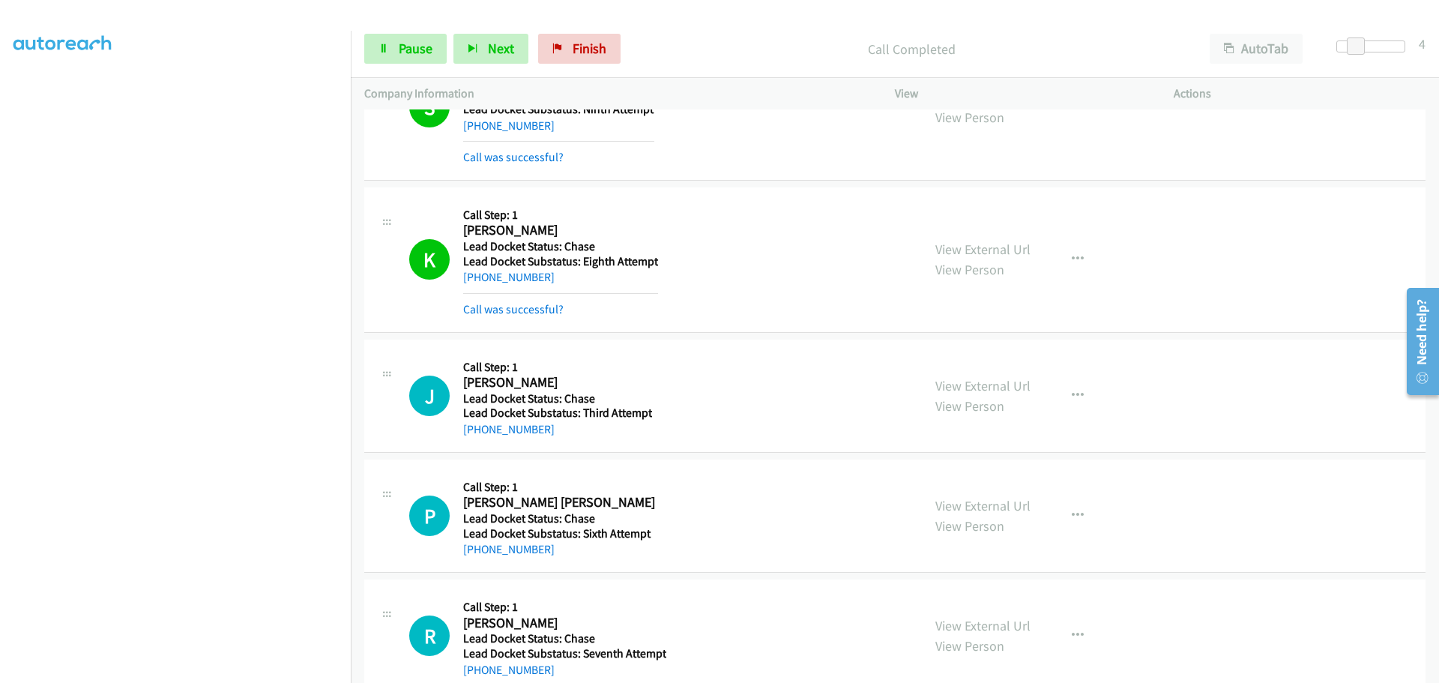
drag, startPoint x: 554, startPoint y: 430, endPoint x: 477, endPoint y: 438, distance: 77.6
click at [477, 438] on div "+1 256-672-0671" at bounding box center [557, 429] width 189 height 18
copy link "256-672-0671"
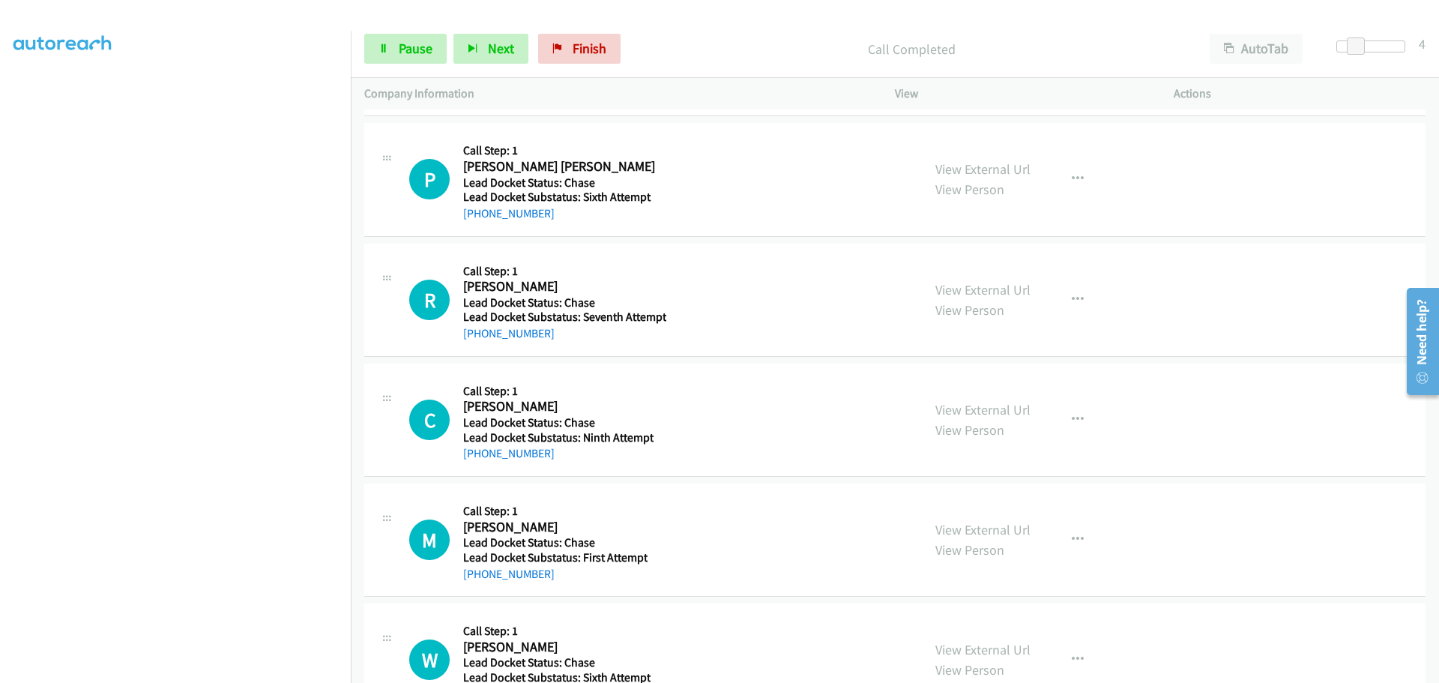
scroll to position [908, 0]
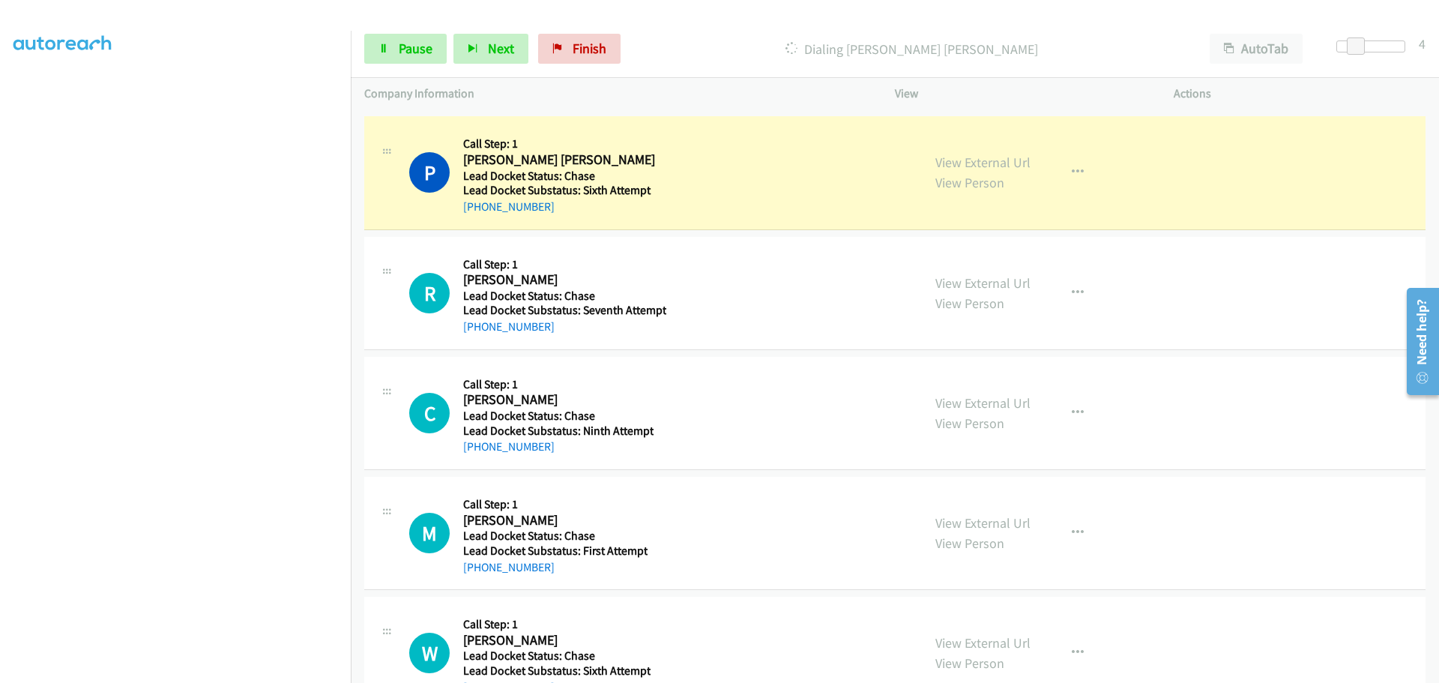
drag, startPoint x: 548, startPoint y: 216, endPoint x: 480, endPoint y: 219, distance: 68.3
click at [480, 219] on div "P Callback Scheduled Call Step: 1 Phyllis Elaine Turner America/New_York Lead D…" at bounding box center [894, 172] width 1061 height 113
copy link "404-630-6737"
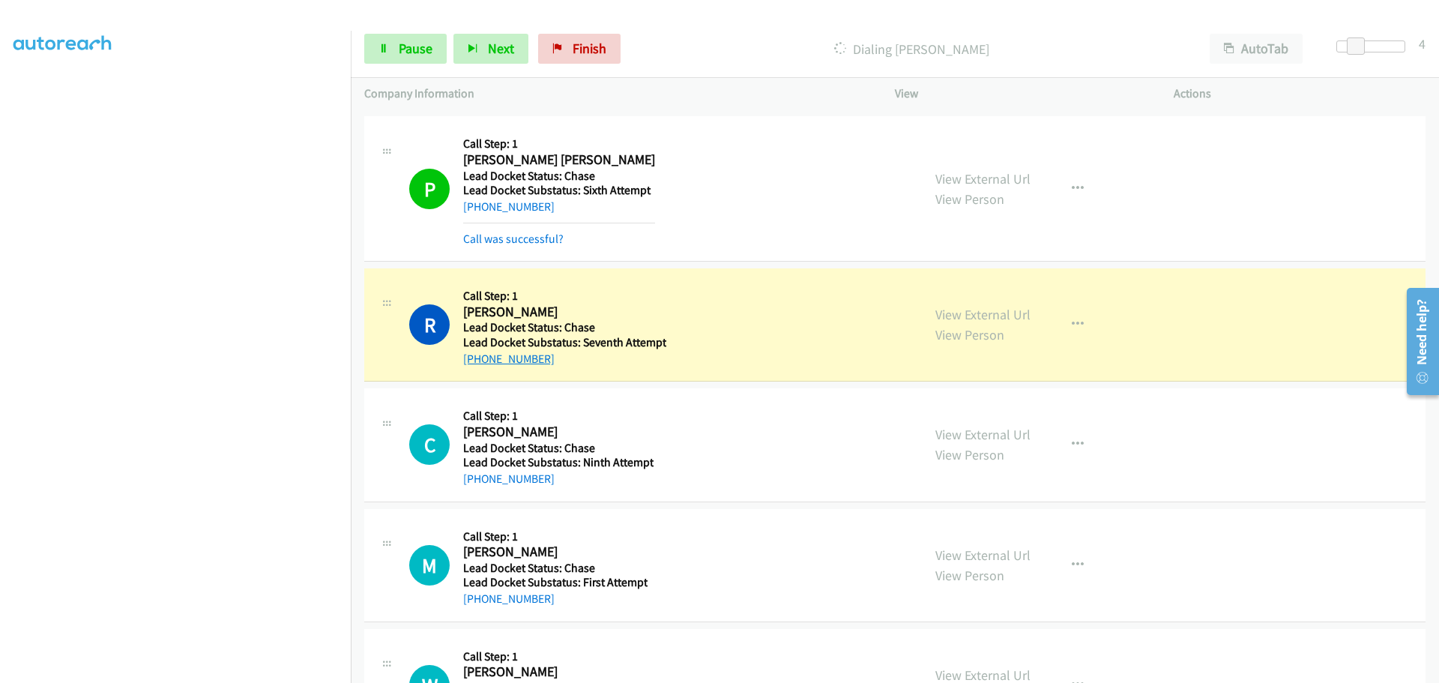
drag, startPoint x: 564, startPoint y: 351, endPoint x: 478, endPoint y: 365, distance: 87.4
click at [478, 365] on div "+1 360-901-0678" at bounding box center [564, 359] width 203 height 18
copy link "360-901-0678"
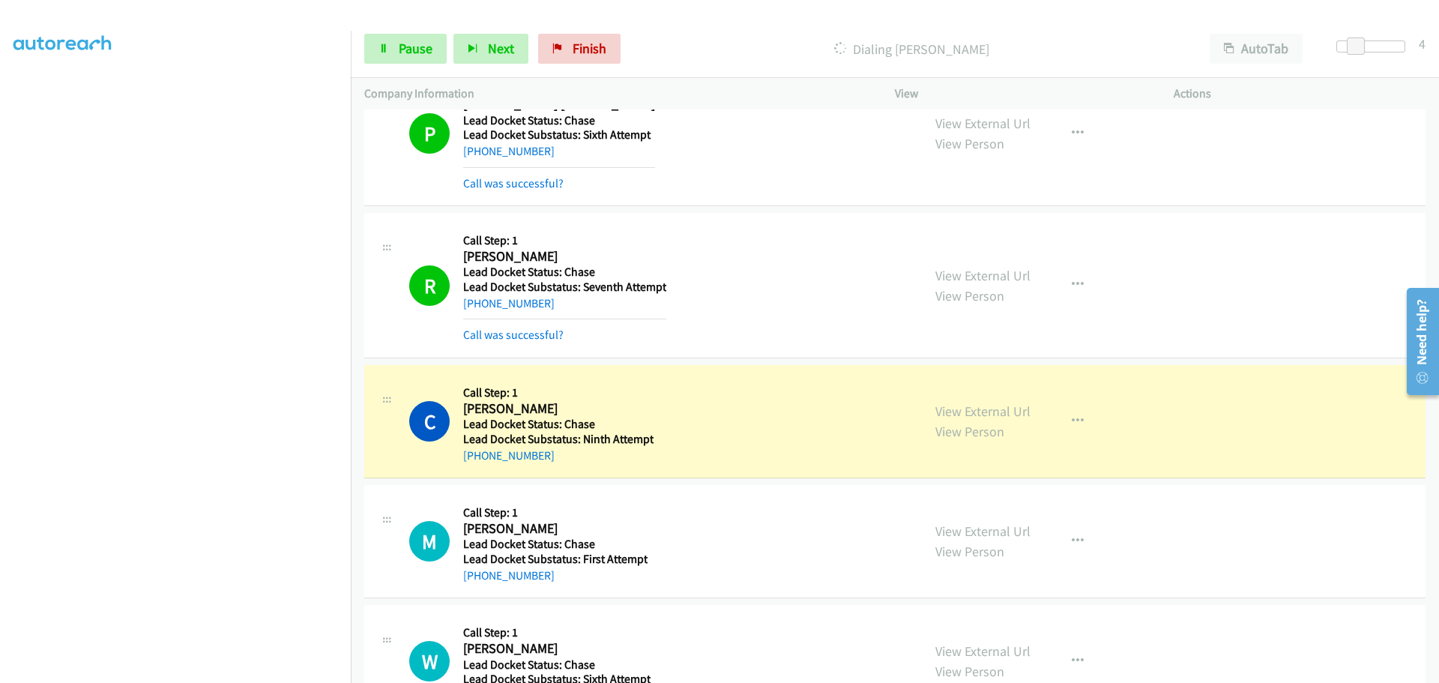
scroll to position [1022, 0]
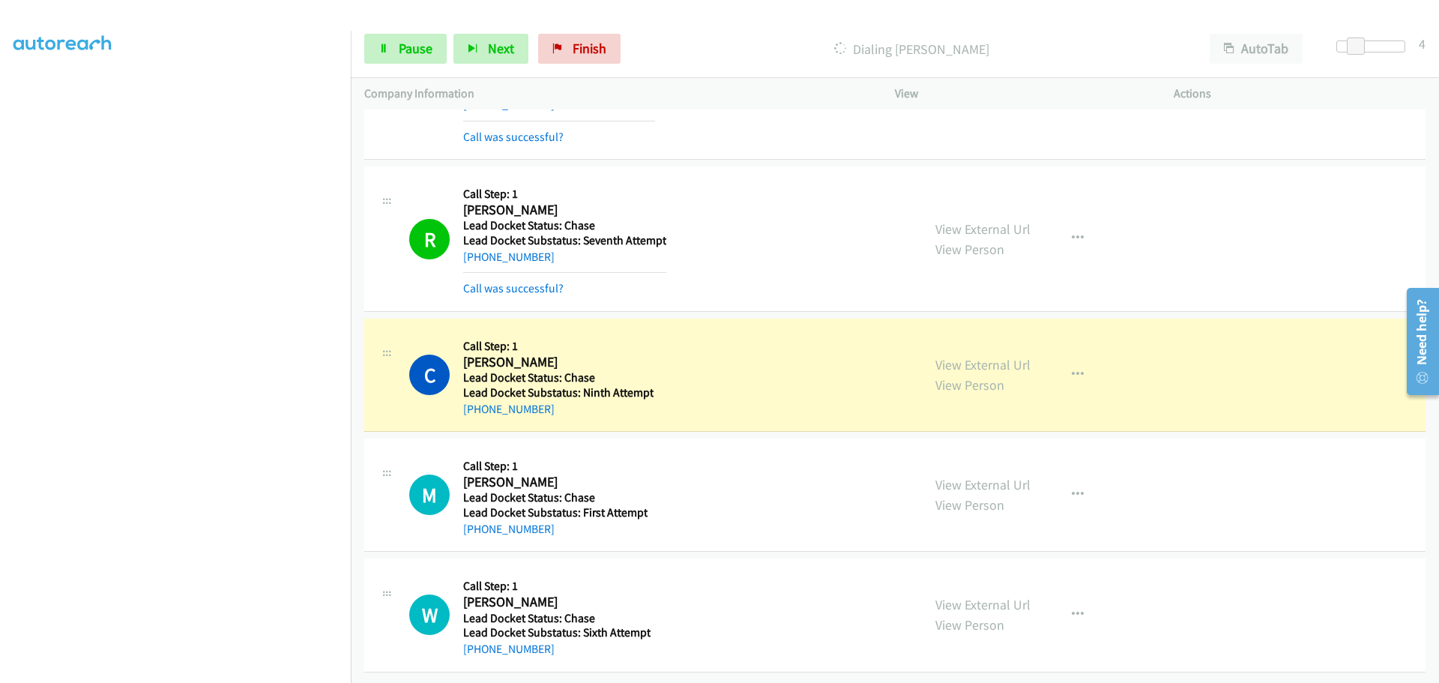
drag, startPoint x: 555, startPoint y: 405, endPoint x: 477, endPoint y: 405, distance: 77.2
click at [477, 405] on div "+1 612-636-9682" at bounding box center [558, 409] width 190 height 18
copy link "612-636-9682"
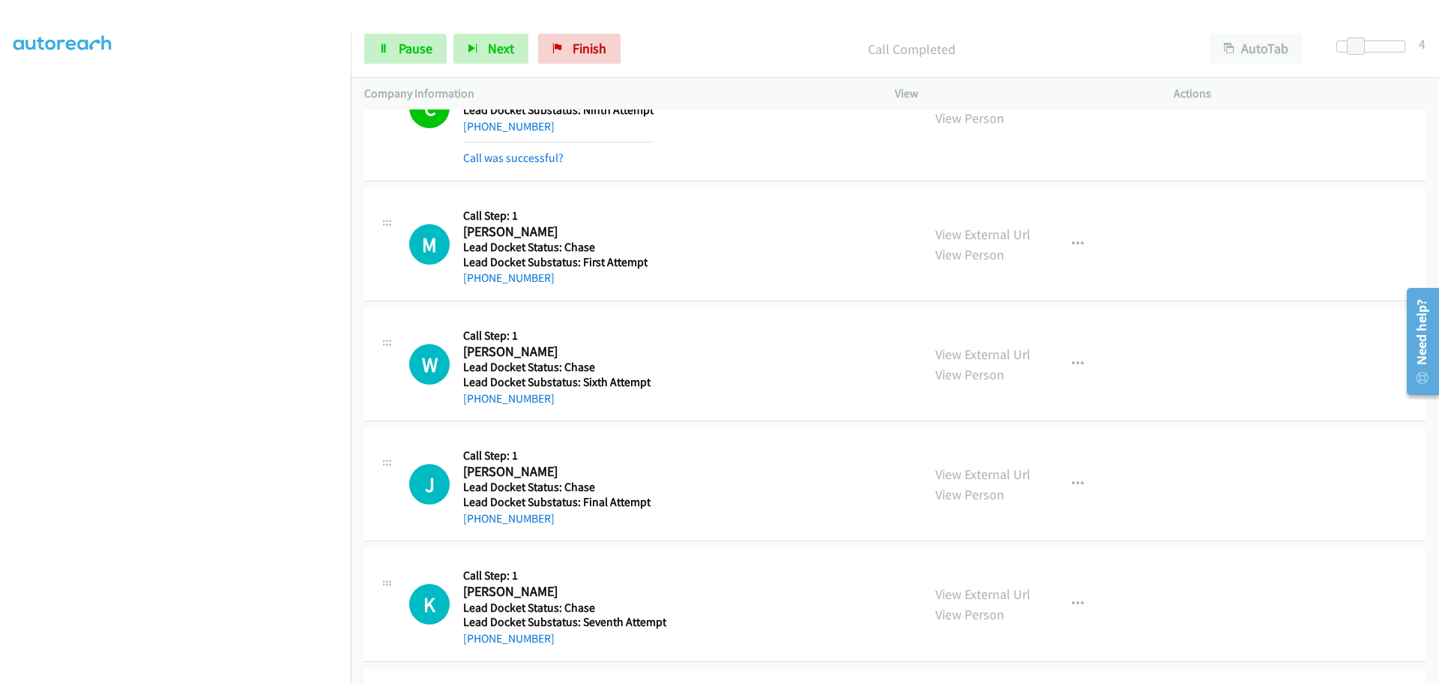
scroll to position [1246, 0]
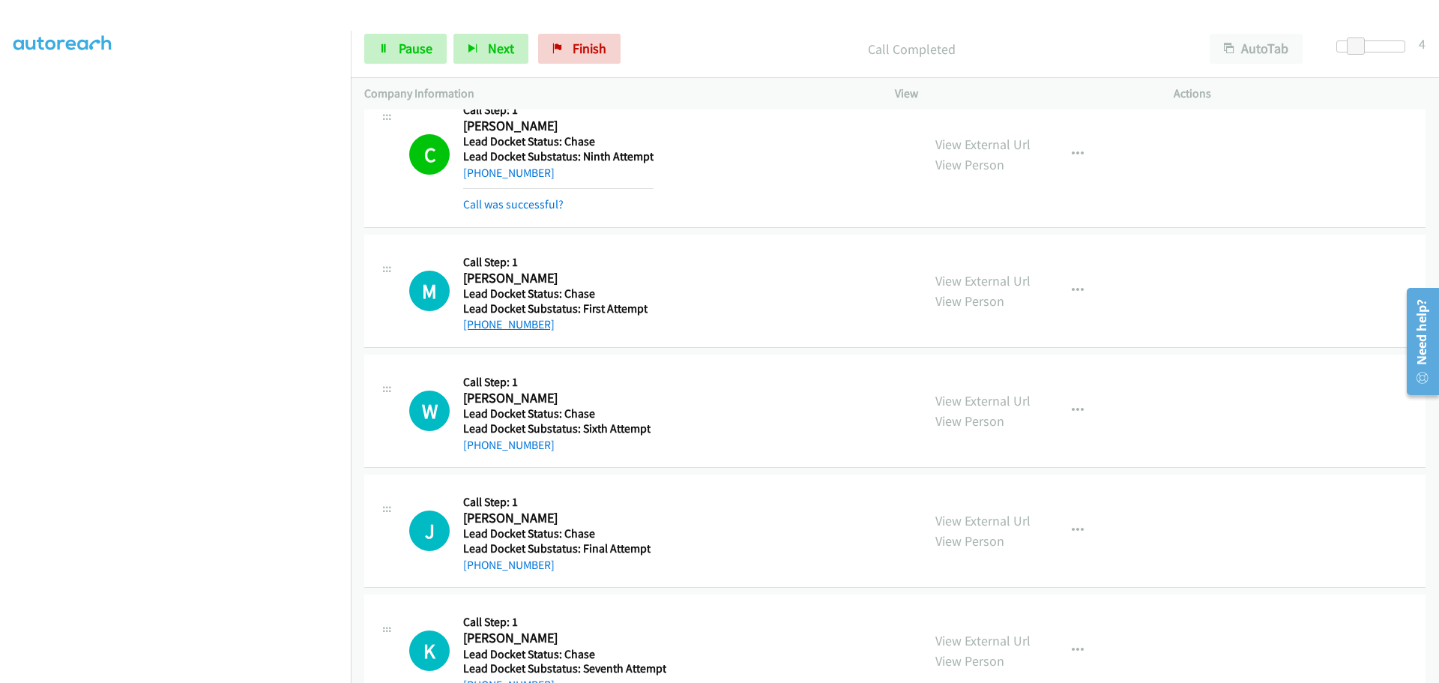
drag, startPoint x: 555, startPoint y: 328, endPoint x: 478, endPoint y: 328, distance: 76.5
click at [477, 328] on div "+1 747-214-4496" at bounding box center [555, 325] width 184 height 18
copy link "747-214-4496"
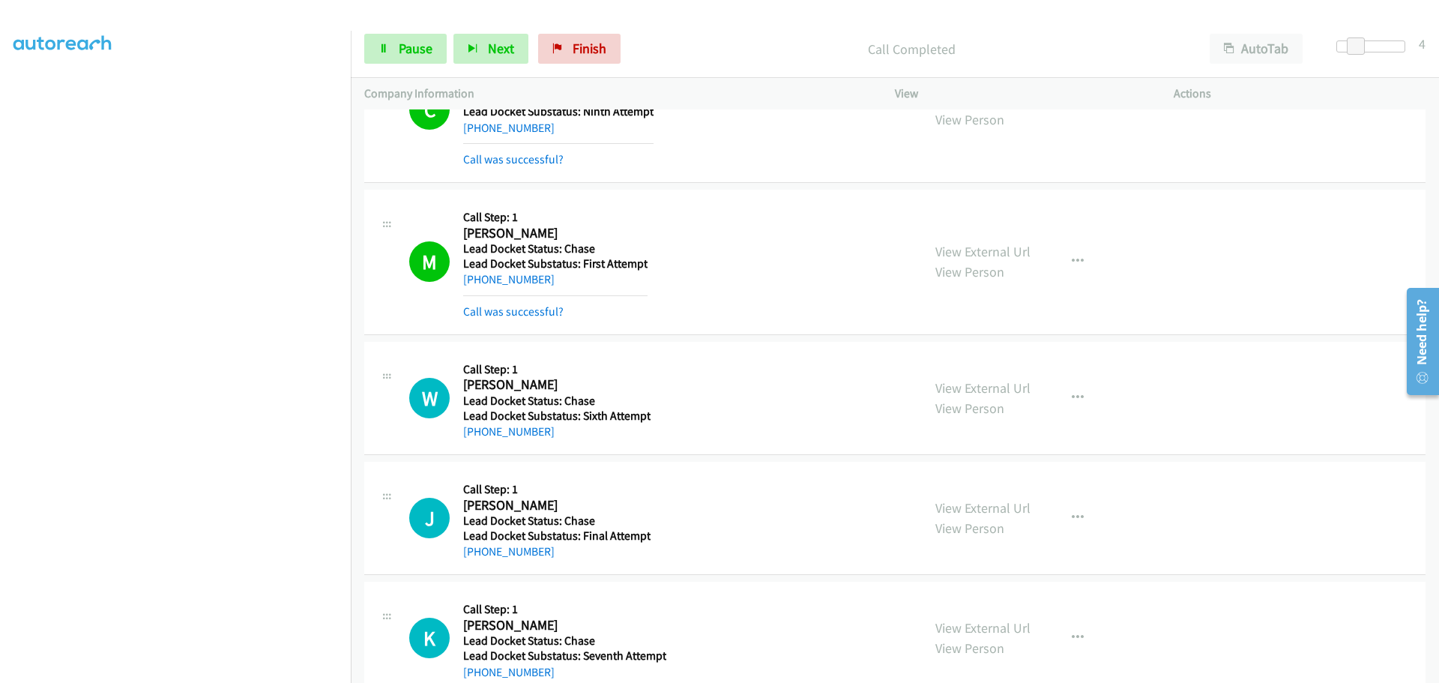
scroll to position [1446, 0]
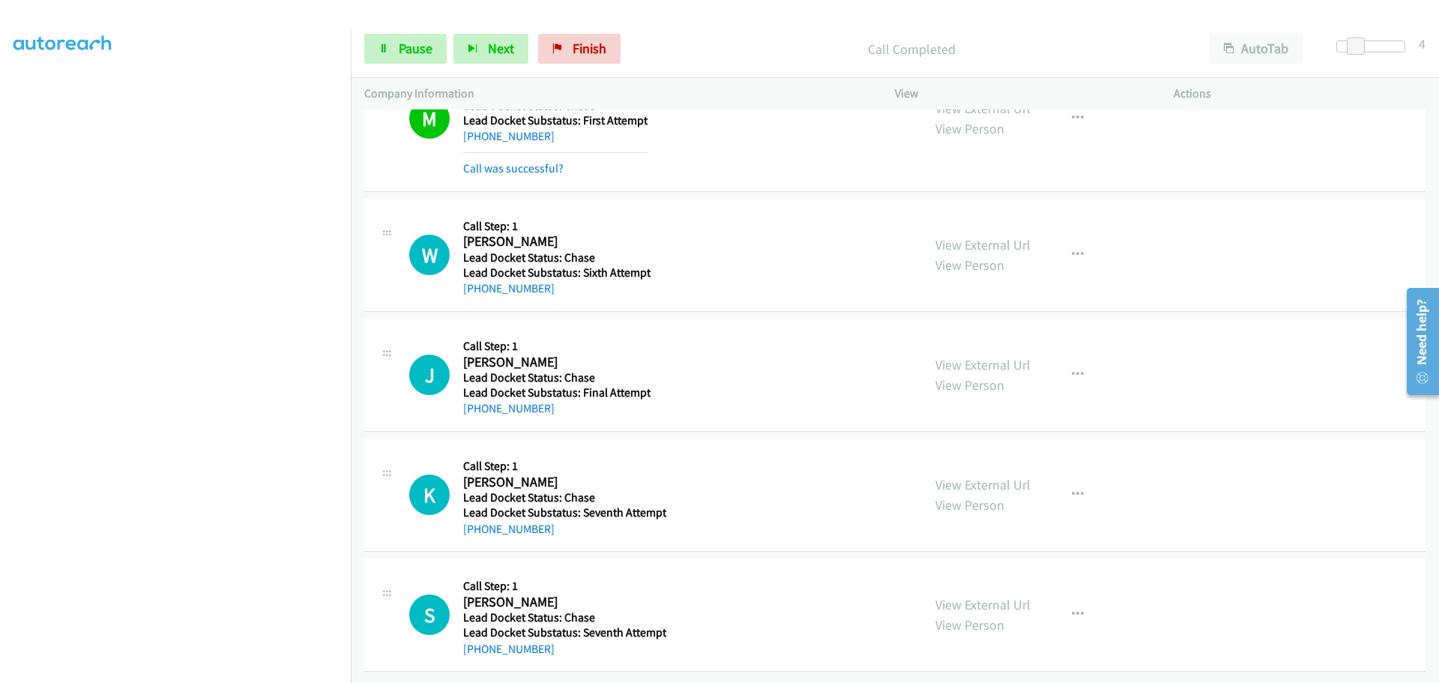
drag, startPoint x: 553, startPoint y: 283, endPoint x: 478, endPoint y: 285, distance: 75.0
click at [478, 285] on div "+1 336-420-7453" at bounding box center [556, 289] width 187 height 18
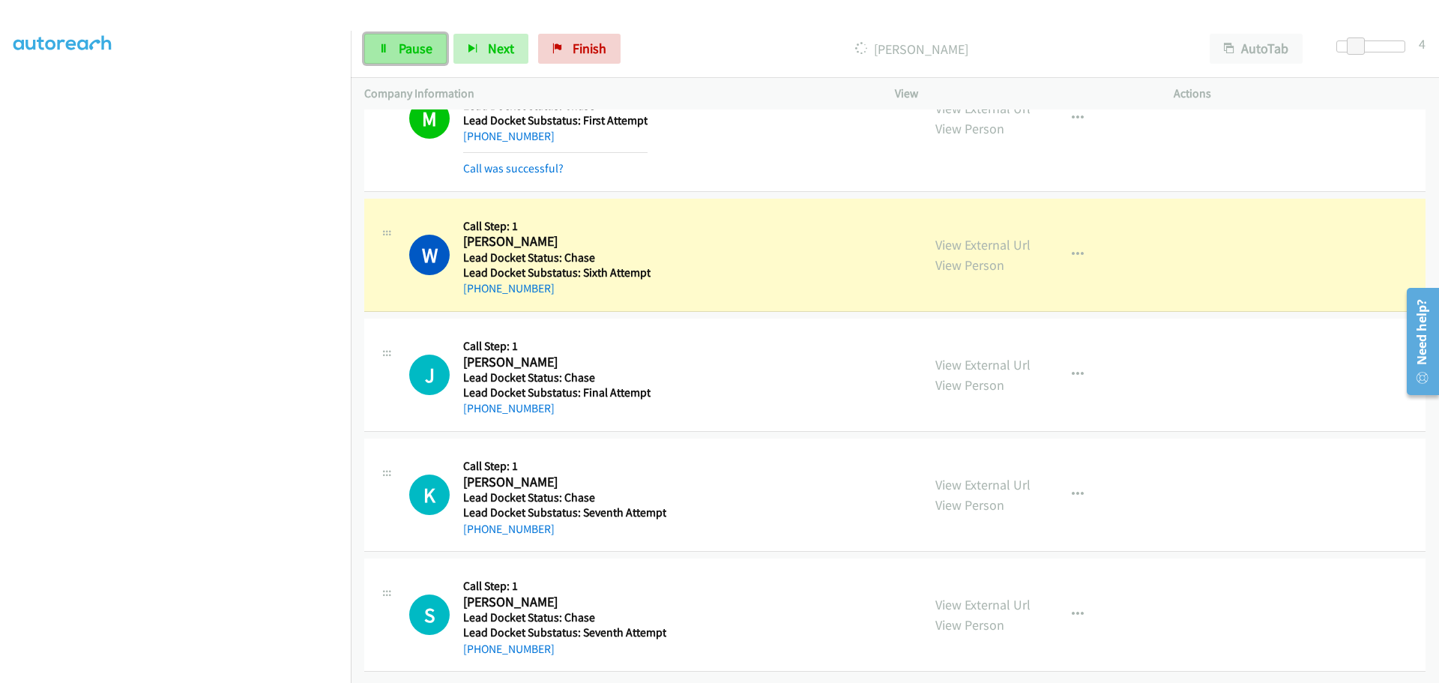
click at [403, 49] on span "Pause" at bounding box center [416, 48] width 34 height 17
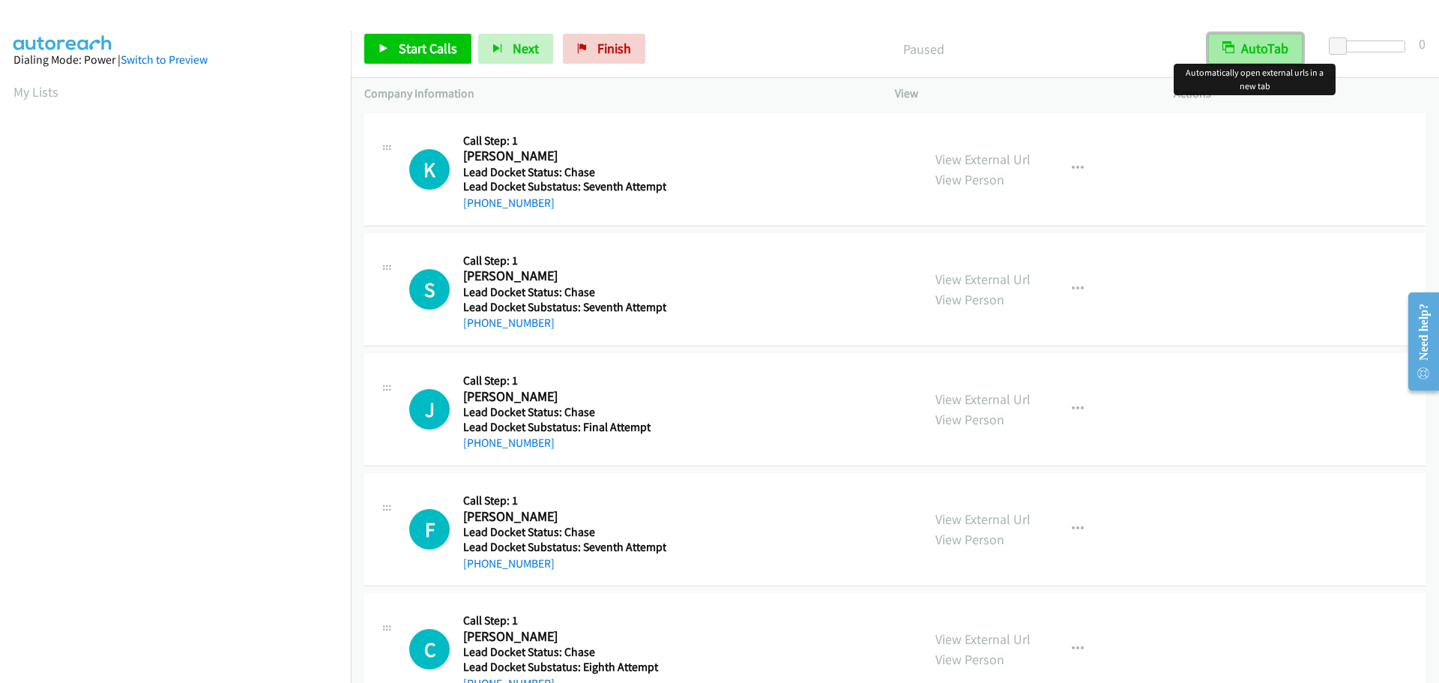
click at [1265, 52] on button "AutoTab" at bounding box center [1255, 49] width 94 height 30
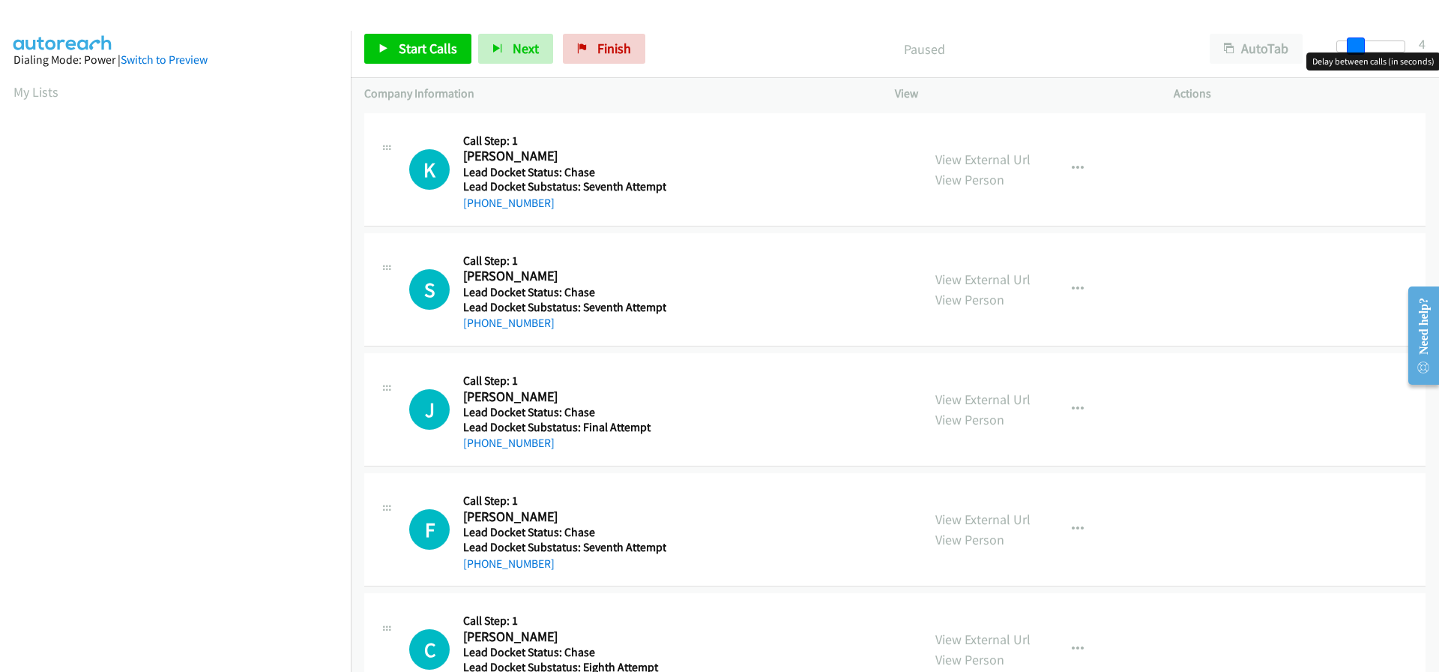
drag, startPoint x: 1341, startPoint y: 42, endPoint x: 1356, endPoint y: 43, distance: 15.1
click at [1356, 43] on span at bounding box center [1356, 46] width 18 height 18
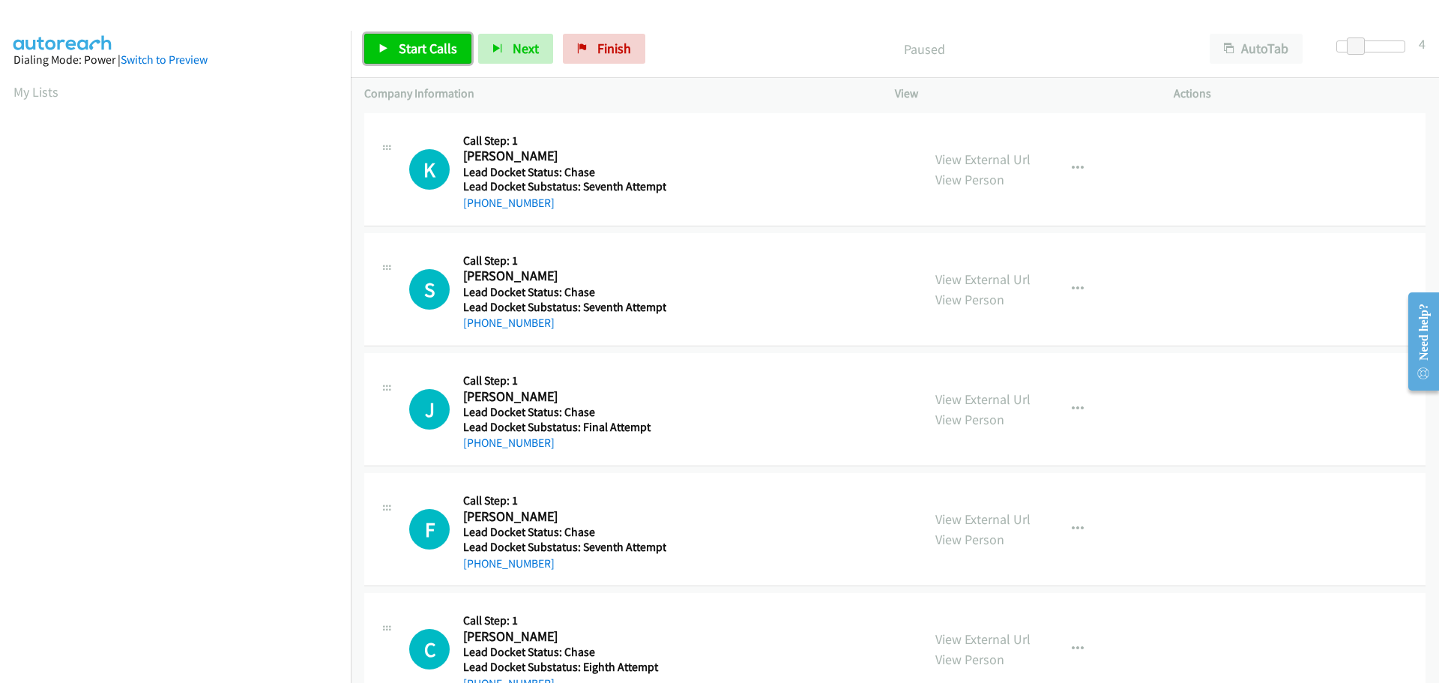
click at [438, 49] on span "Start Calls" at bounding box center [428, 48] width 58 height 17
drag, startPoint x: 548, startPoint y: 205, endPoint x: 475, endPoint y: 202, distance: 72.7
click at [475, 202] on div "[PHONE_NUMBER]" at bounding box center [564, 203] width 203 height 18
copy link "[PHONE_NUMBER]"
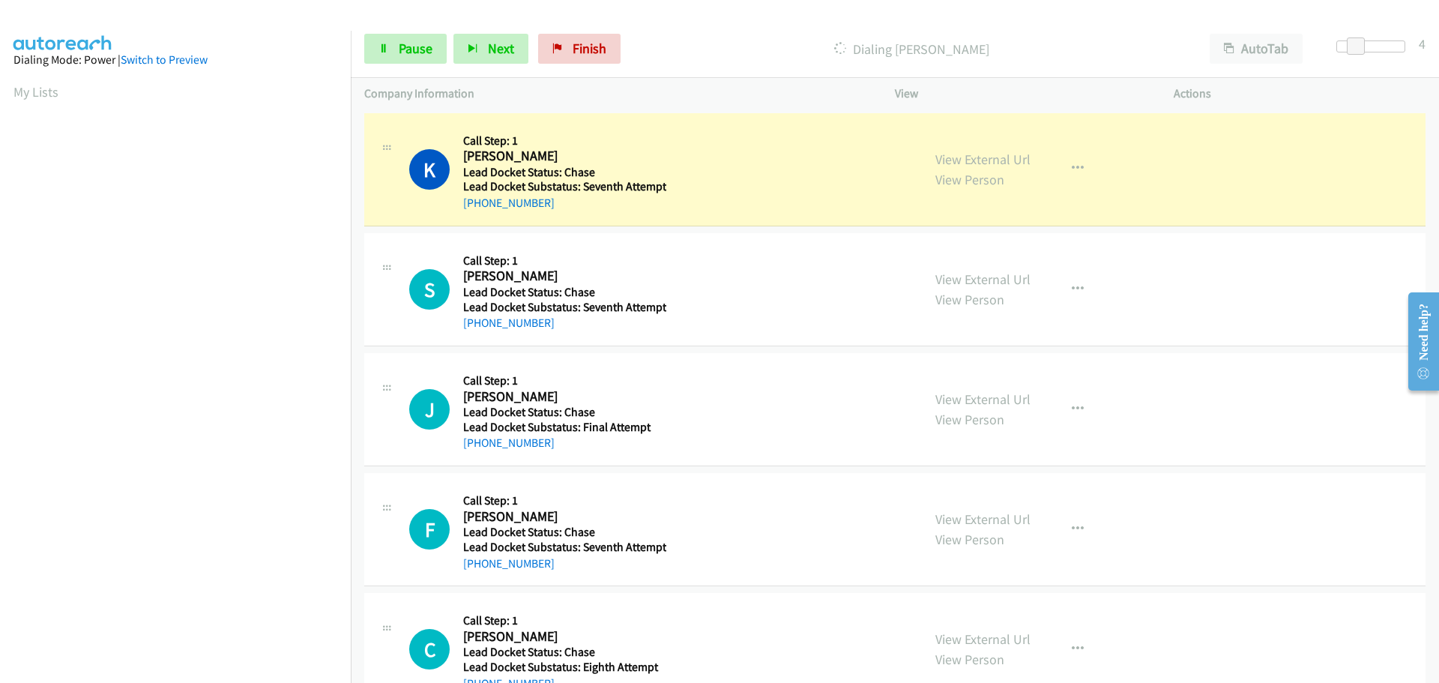
scroll to position [157, 0]
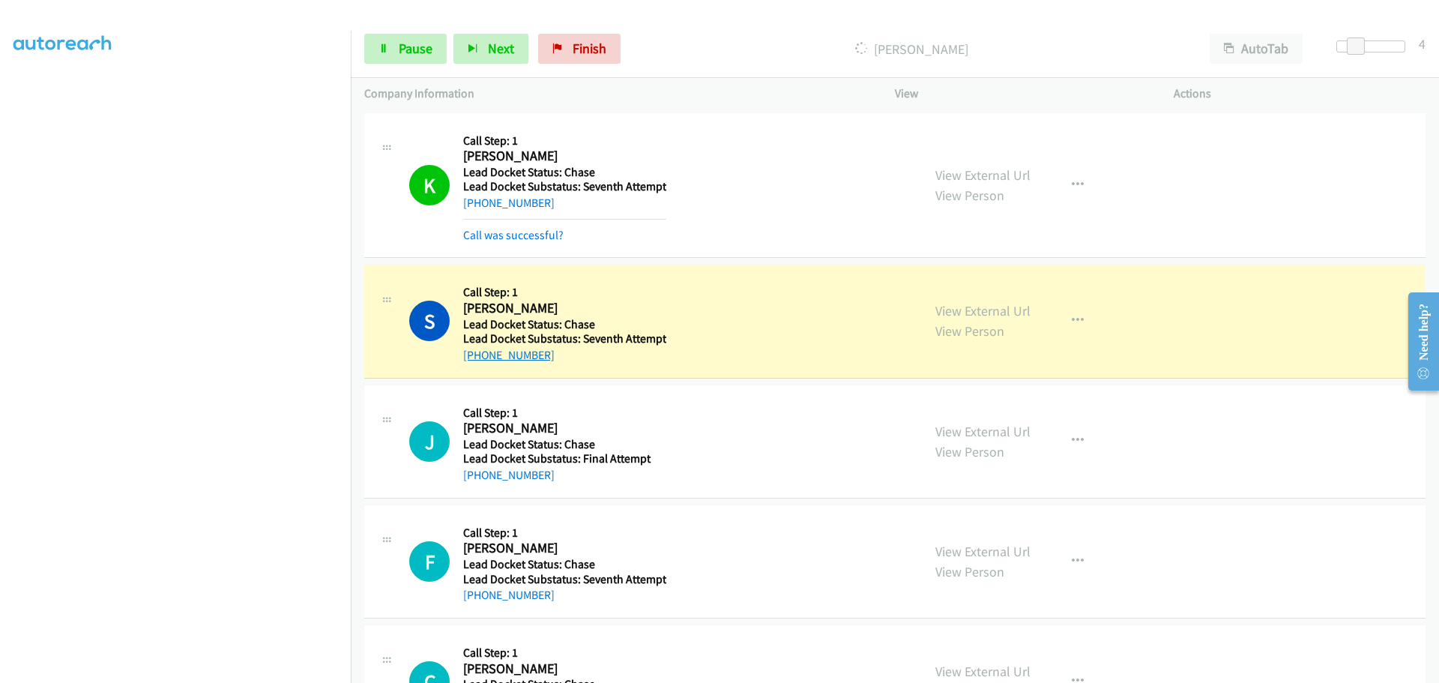
drag, startPoint x: 557, startPoint y: 362, endPoint x: 479, endPoint y: 361, distance: 78.0
click at [479, 361] on div "[PHONE_NUMBER]" at bounding box center [564, 355] width 203 height 18
copy link "[PHONE_NUMBER]"
click at [402, 45] on span "Pause" at bounding box center [416, 48] width 34 height 17
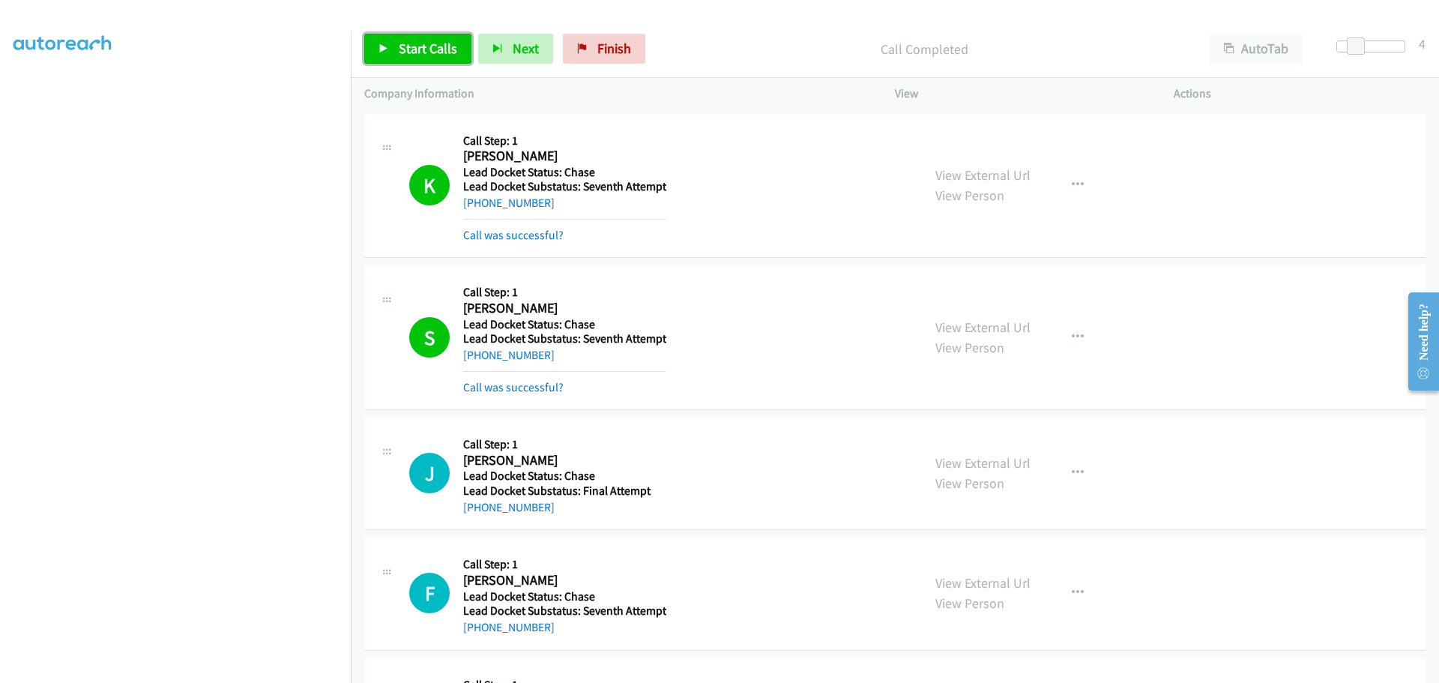
click at [413, 50] on span "Start Calls" at bounding box center [428, 48] width 58 height 17
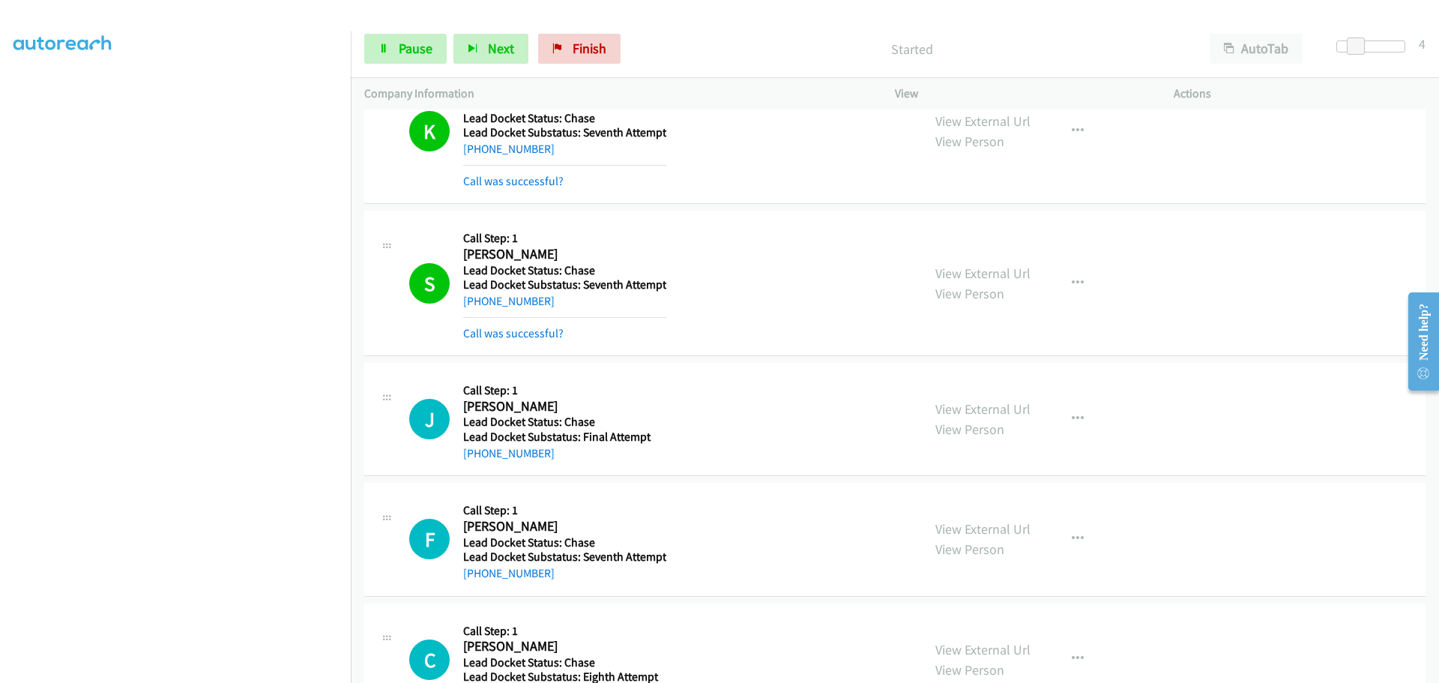
scroll to position [109, 0]
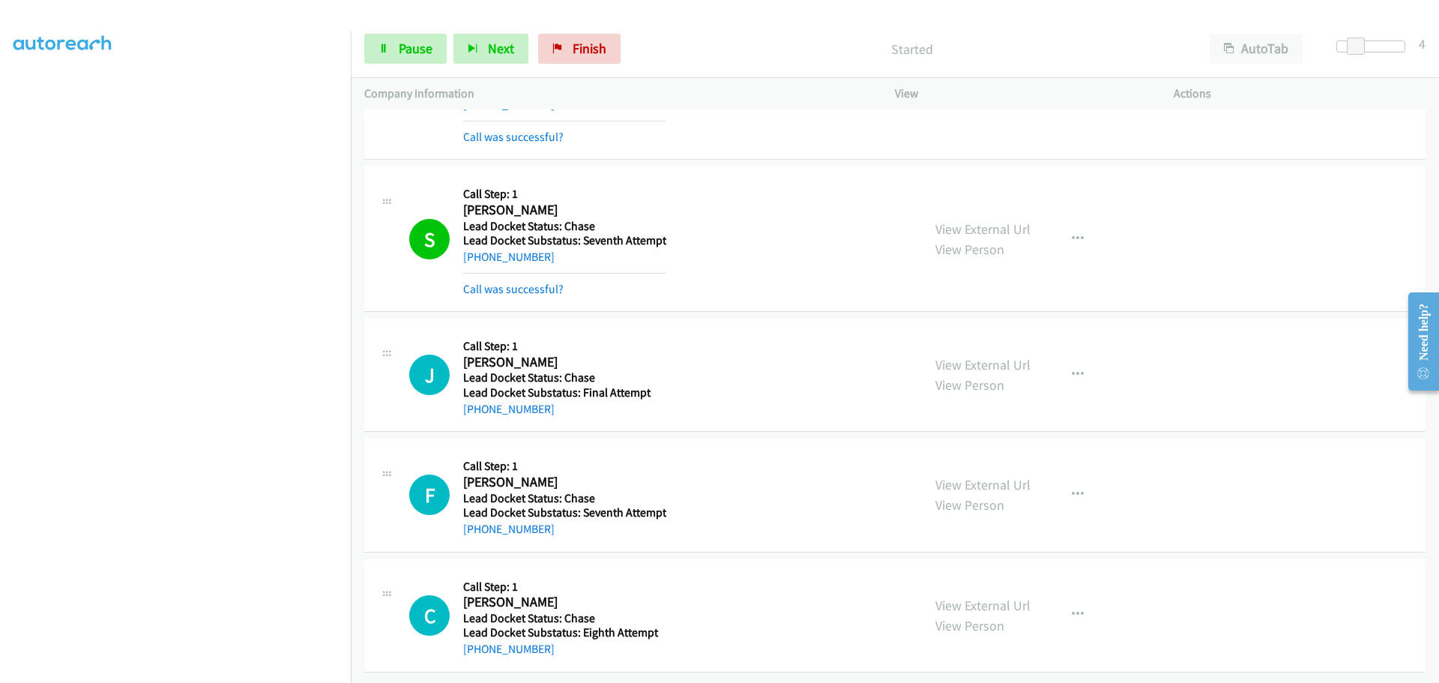
click at [549, 248] on div "[PHONE_NUMBER]" at bounding box center [564, 257] width 203 height 18
drag, startPoint x: 532, startPoint y: 245, endPoint x: 479, endPoint y: 244, distance: 53.2
click at [479, 248] on div "[PHONE_NUMBER]" at bounding box center [564, 257] width 203 height 18
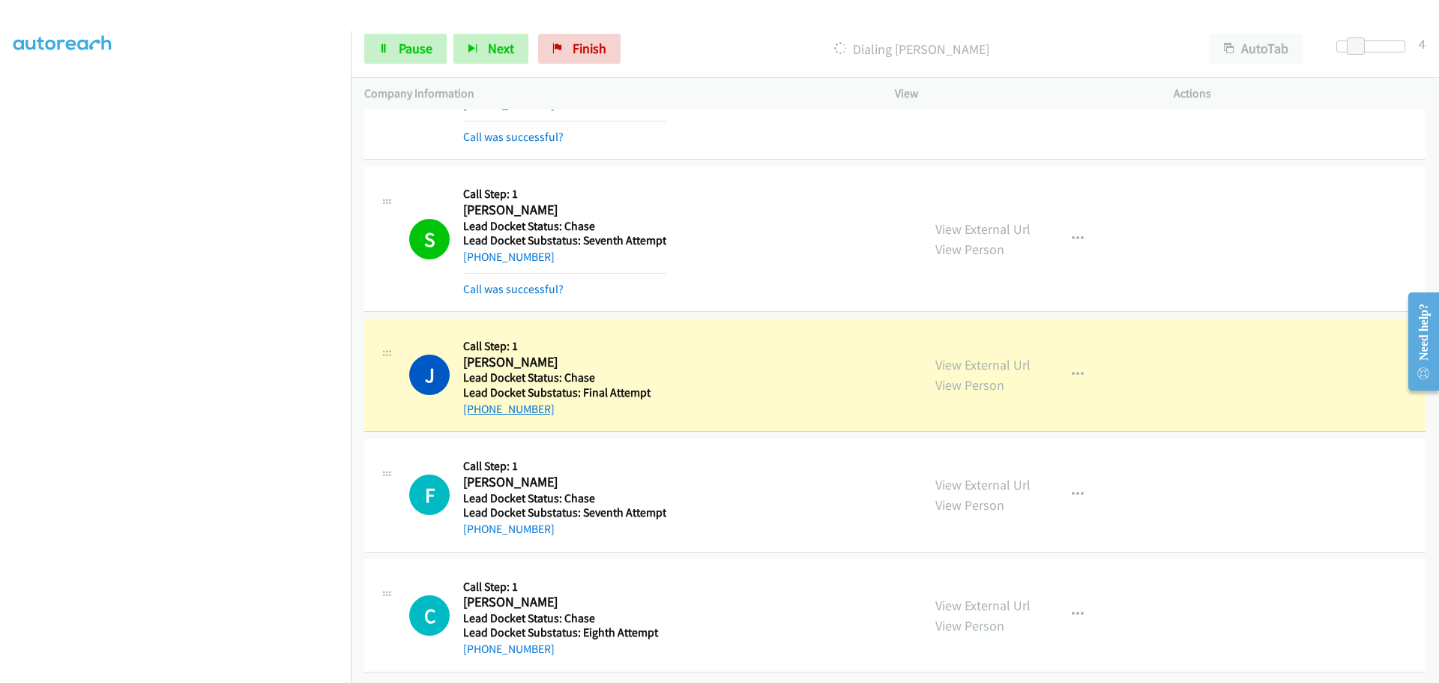
drag, startPoint x: 551, startPoint y: 396, endPoint x: 477, endPoint y: 402, distance: 74.4
click at [477, 402] on div "[PHONE_NUMBER]" at bounding box center [562, 409] width 199 height 18
copy link "[PHONE_NUMBER]"
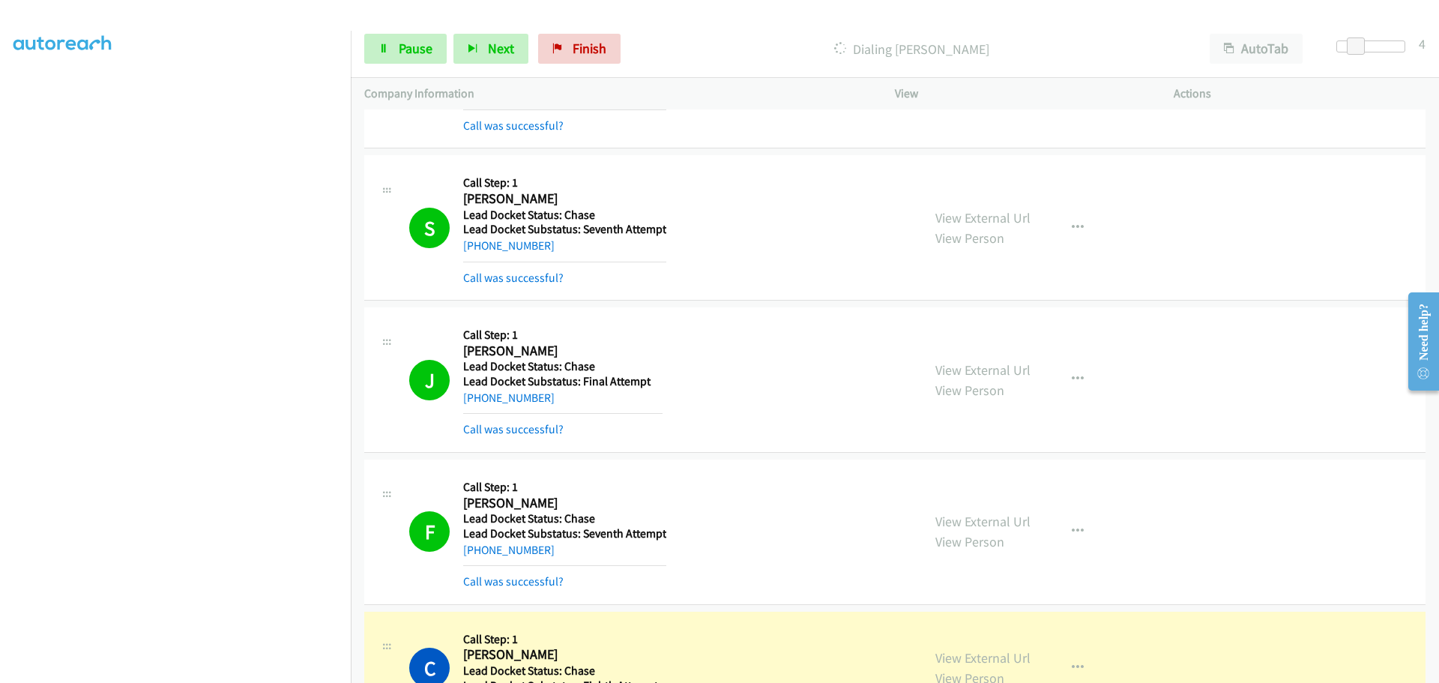
scroll to position [334, 0]
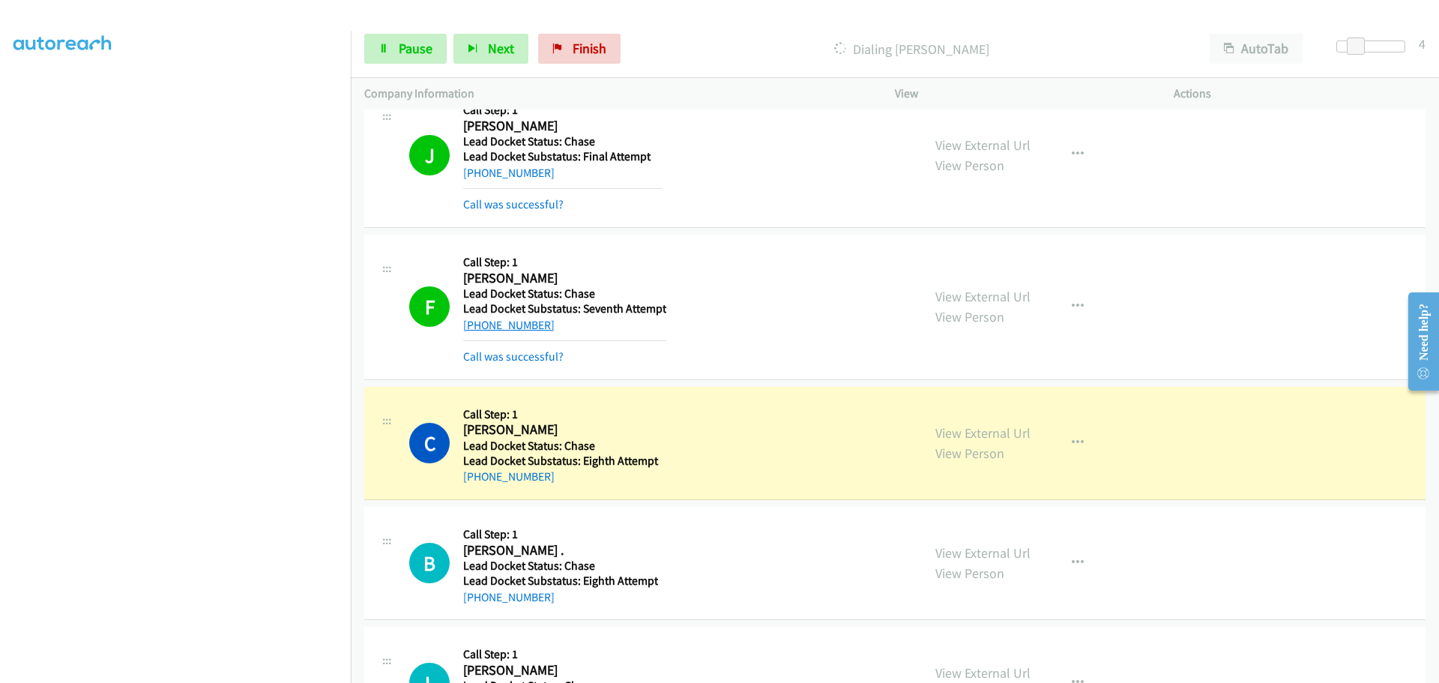
drag, startPoint x: 560, startPoint y: 321, endPoint x: 477, endPoint y: 320, distance: 82.5
click at [475, 322] on div "[PHONE_NUMBER]" at bounding box center [564, 325] width 203 height 18
copy link "[PHONE_NUMBER]"
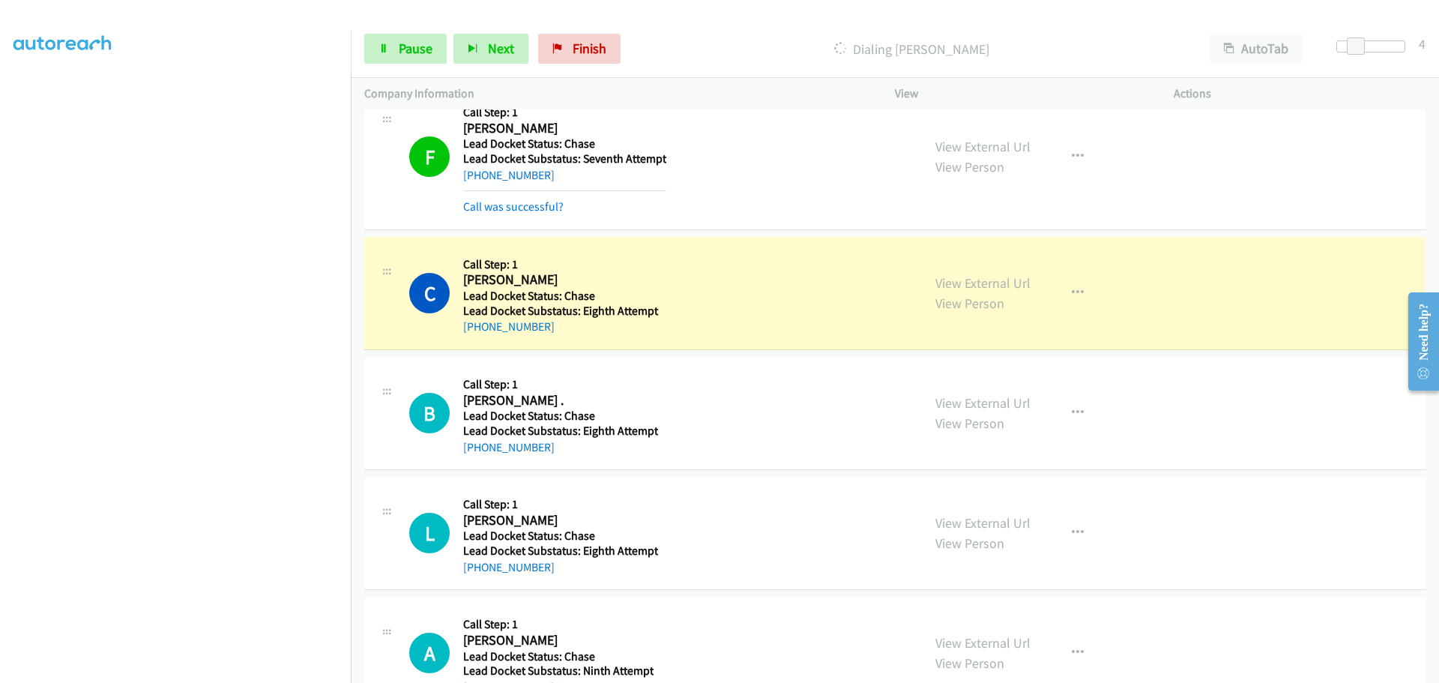
drag, startPoint x: 562, startPoint y: 339, endPoint x: 477, endPoint y: 338, distance: 84.7
click at [477, 338] on div "C Callback Scheduled Call Step: 1 [PERSON_NAME] [GEOGRAPHIC_DATA]/[GEOGRAPHIC_D…" at bounding box center [894, 293] width 1061 height 113
copy link "[PHONE_NUMBER]"
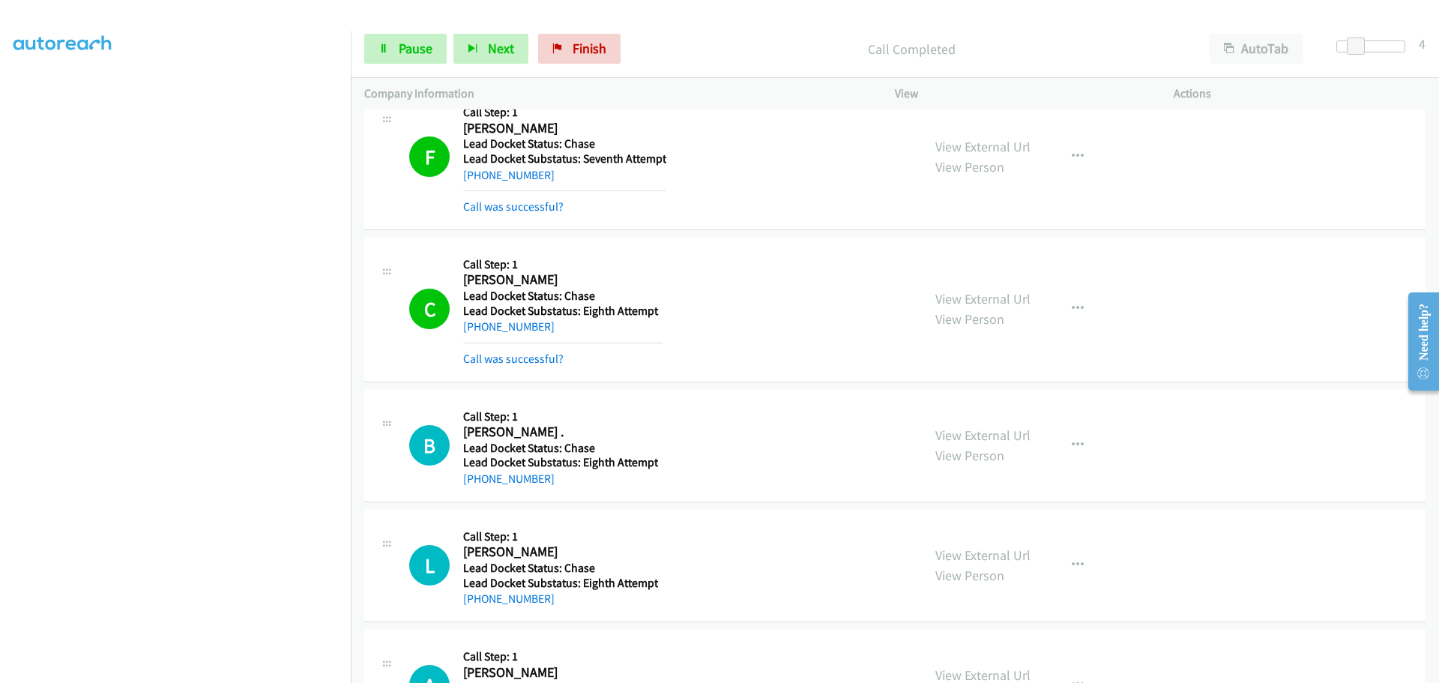
scroll to position [566, 0]
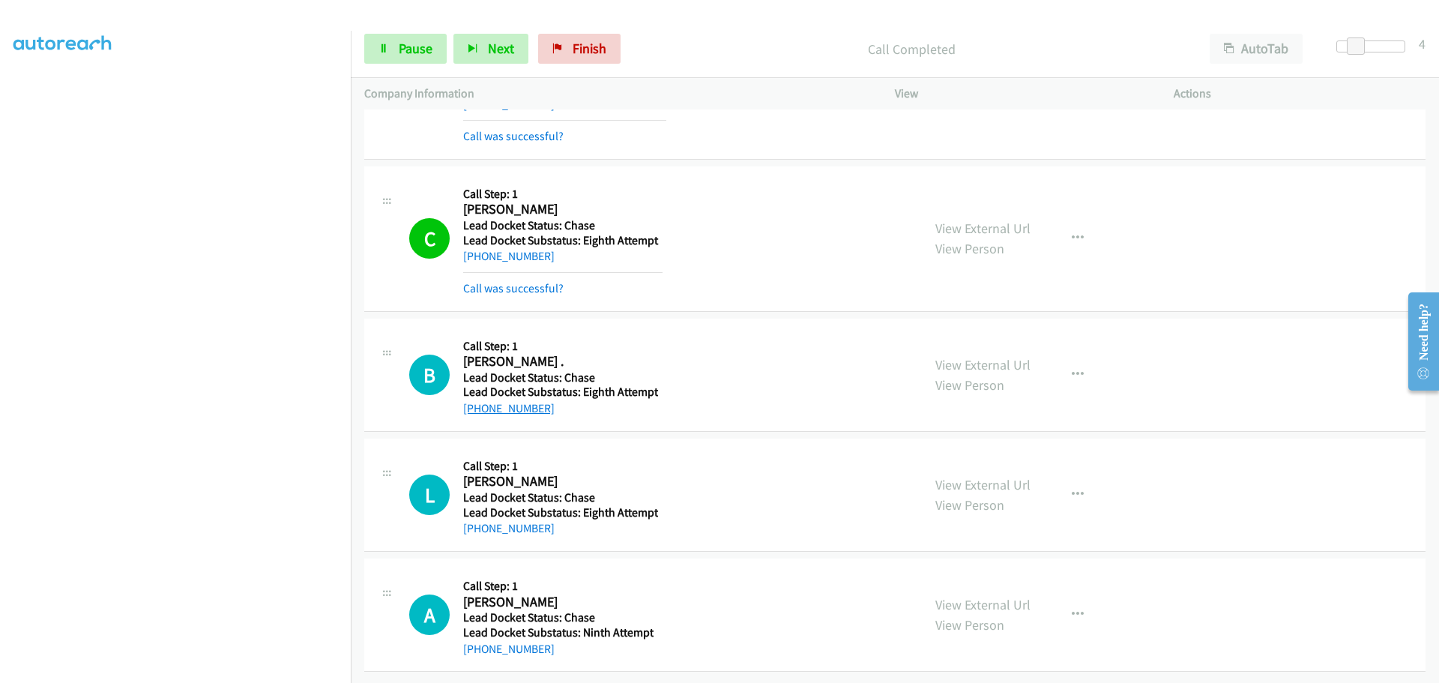
drag, startPoint x: 553, startPoint y: 399, endPoint x: 477, endPoint y: 397, distance: 76.5
click at [477, 399] on div "[PHONE_NUMBER]" at bounding box center [560, 408] width 195 height 18
copy link "[PHONE_NUMBER]"
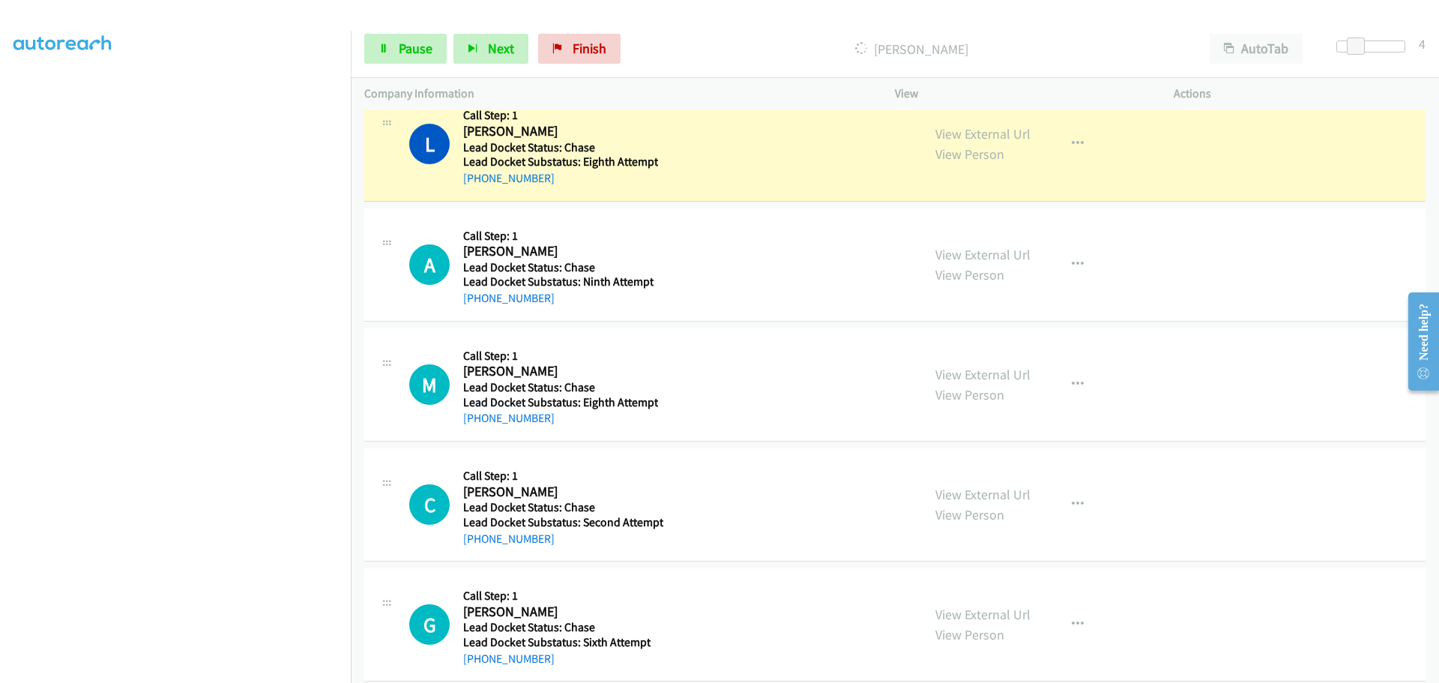
scroll to position [941, 0]
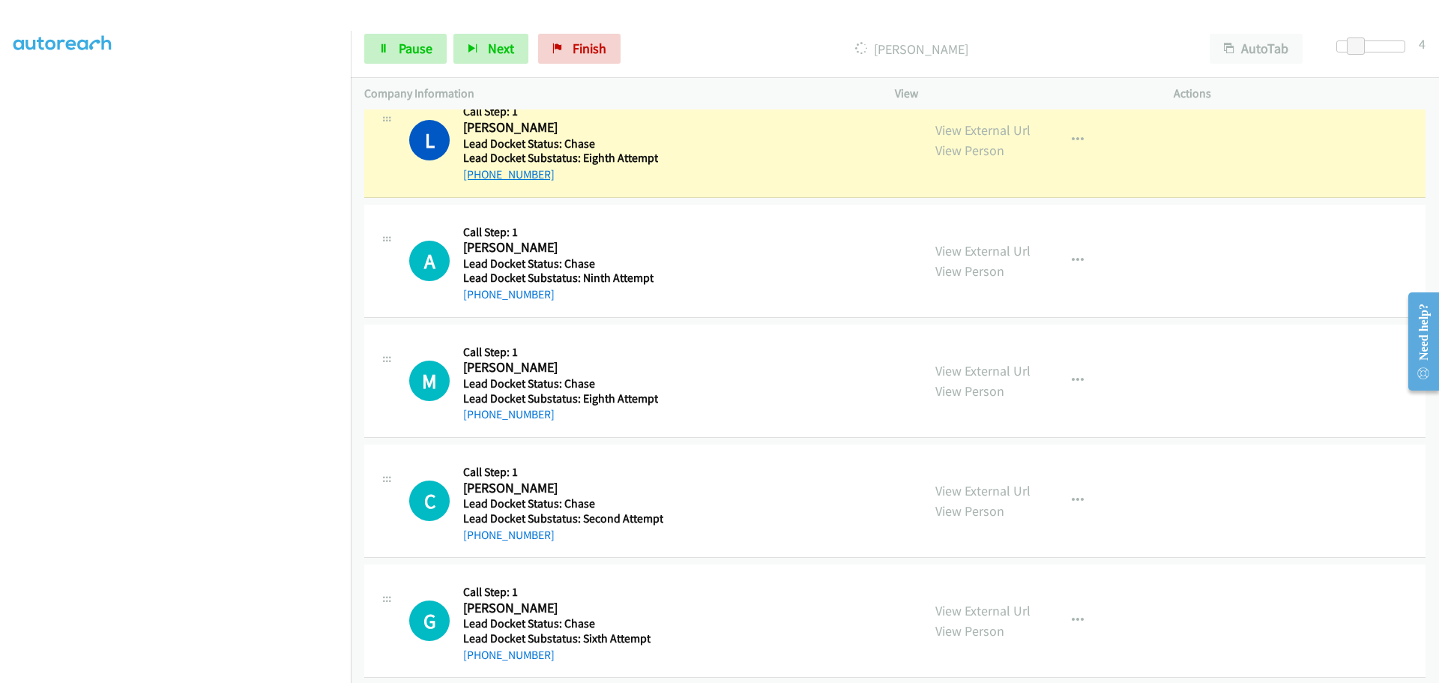
drag, startPoint x: 558, startPoint y: 181, endPoint x: 475, endPoint y: 181, distance: 83.2
click at [475, 181] on div "[PHONE_NUMBER]" at bounding box center [560, 175] width 195 height 18
copy link "[PHONE_NUMBER]"
drag, startPoint x: 551, startPoint y: 302, endPoint x: 474, endPoint y: 293, distance: 77.0
click at [474, 293] on div "[PHONE_NUMBER]" at bounding box center [558, 295] width 190 height 18
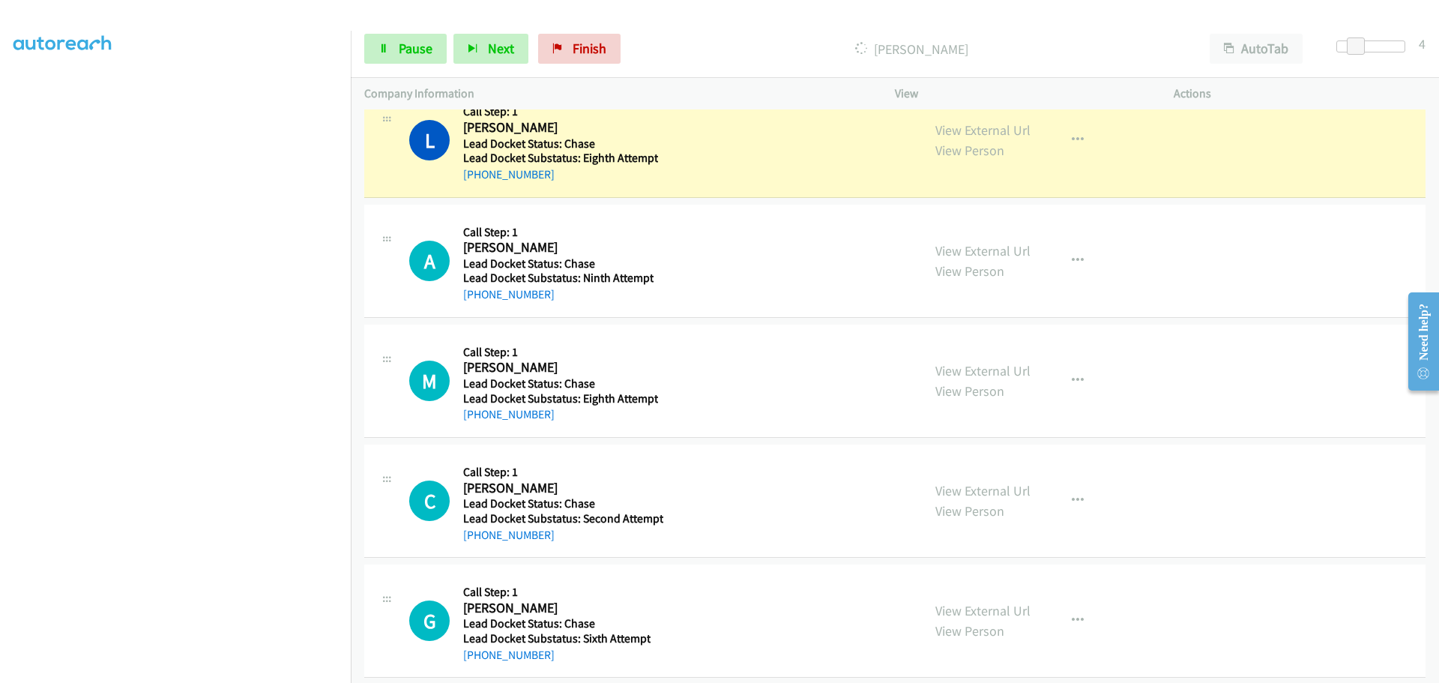
copy link "[PHONE_NUMBER]"
